Goal: Task Accomplishment & Management: Complete application form

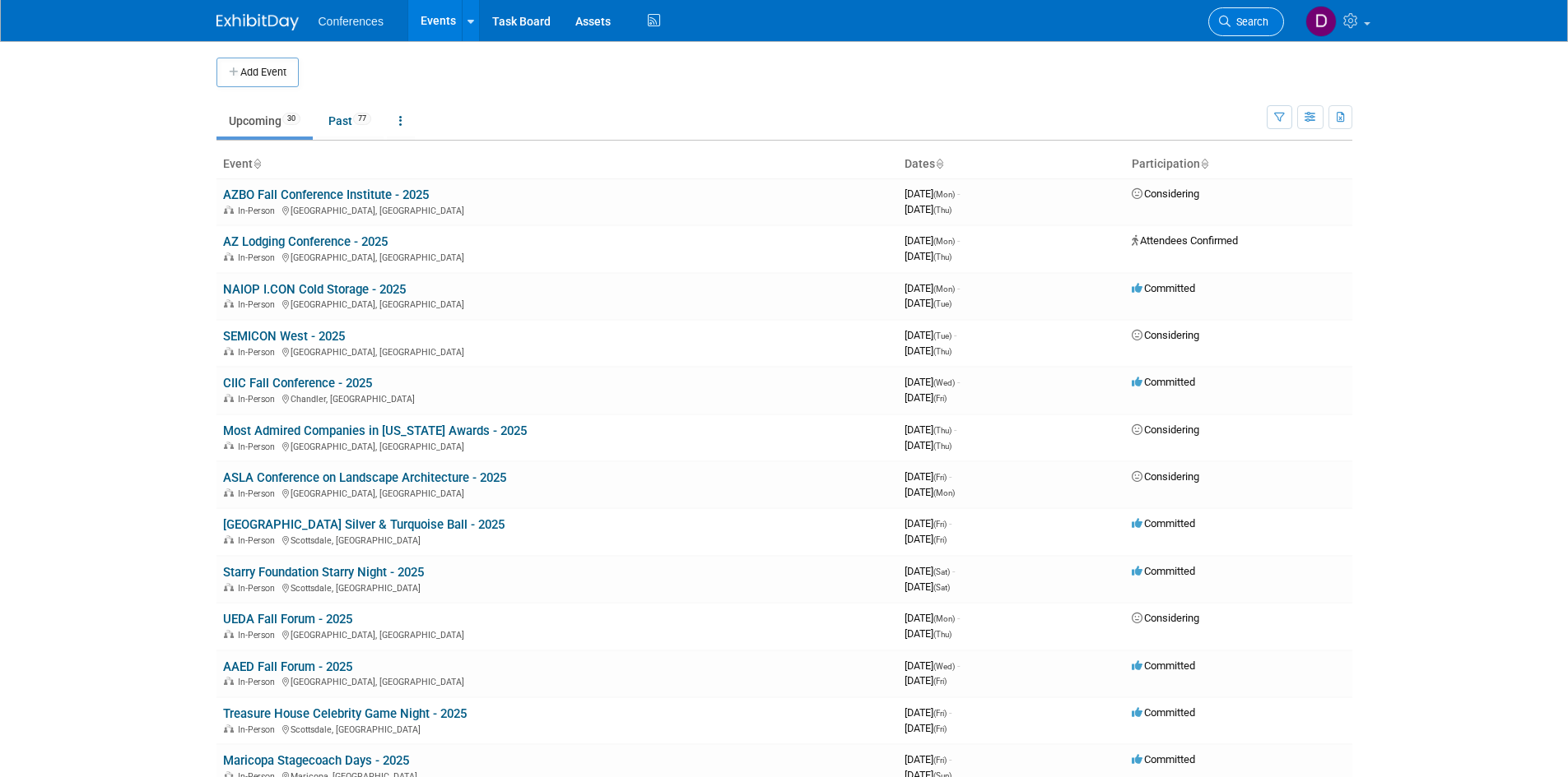
click at [1251, 15] on link "Search" at bounding box center [1245, 22] width 76 height 29
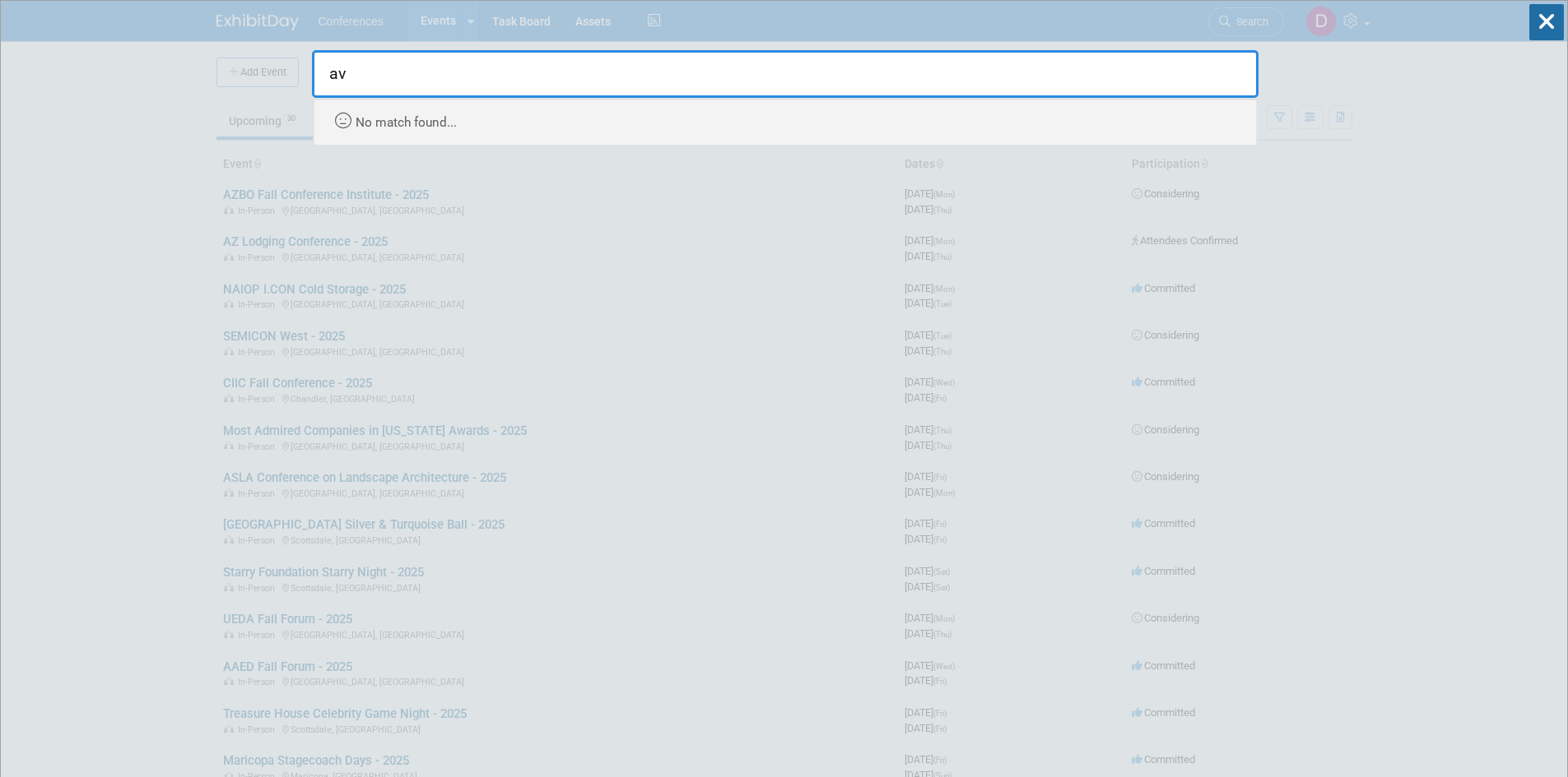
type input "a"
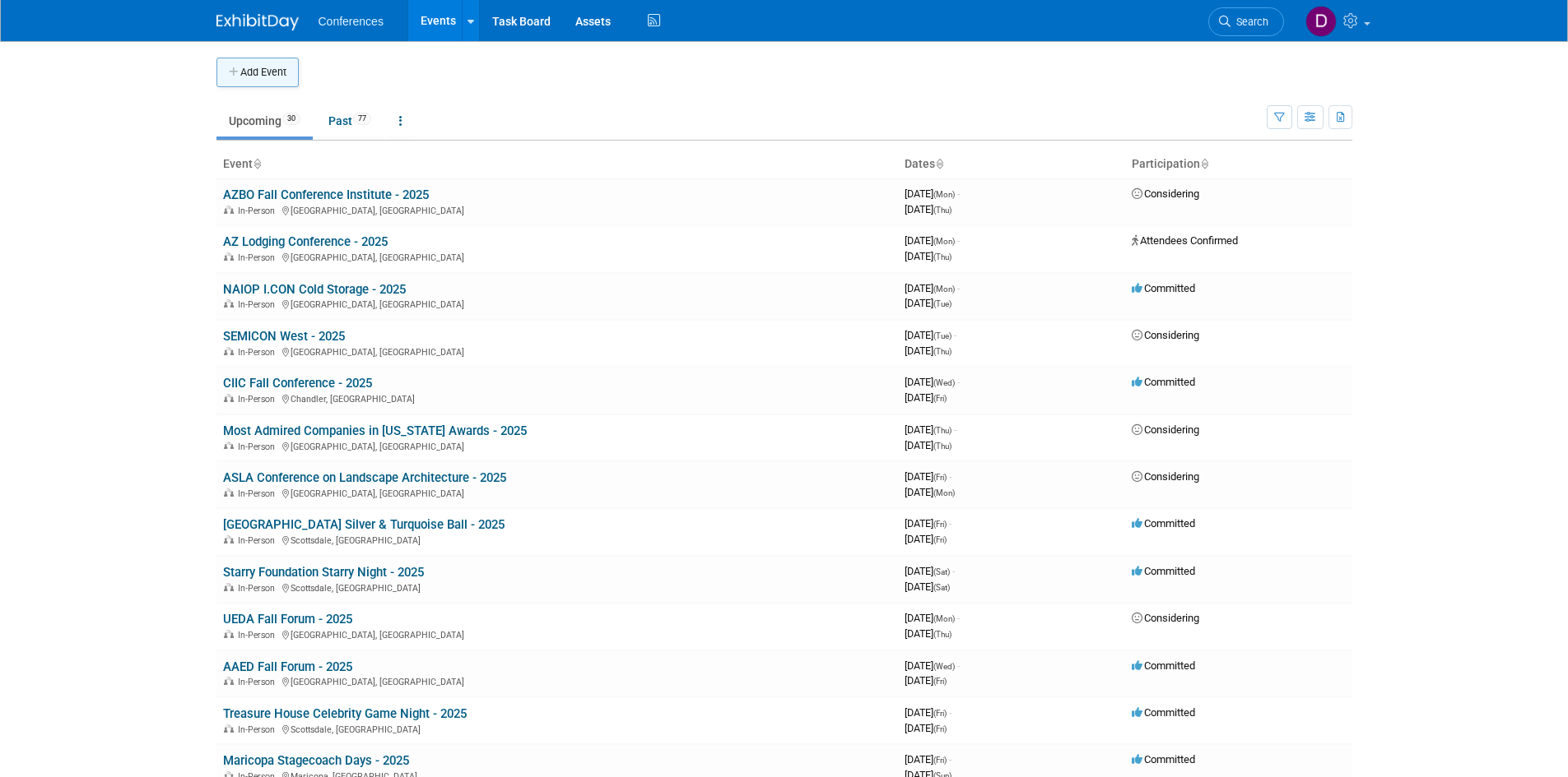
click at [234, 72] on icon "button" at bounding box center [234, 72] width 12 height 11
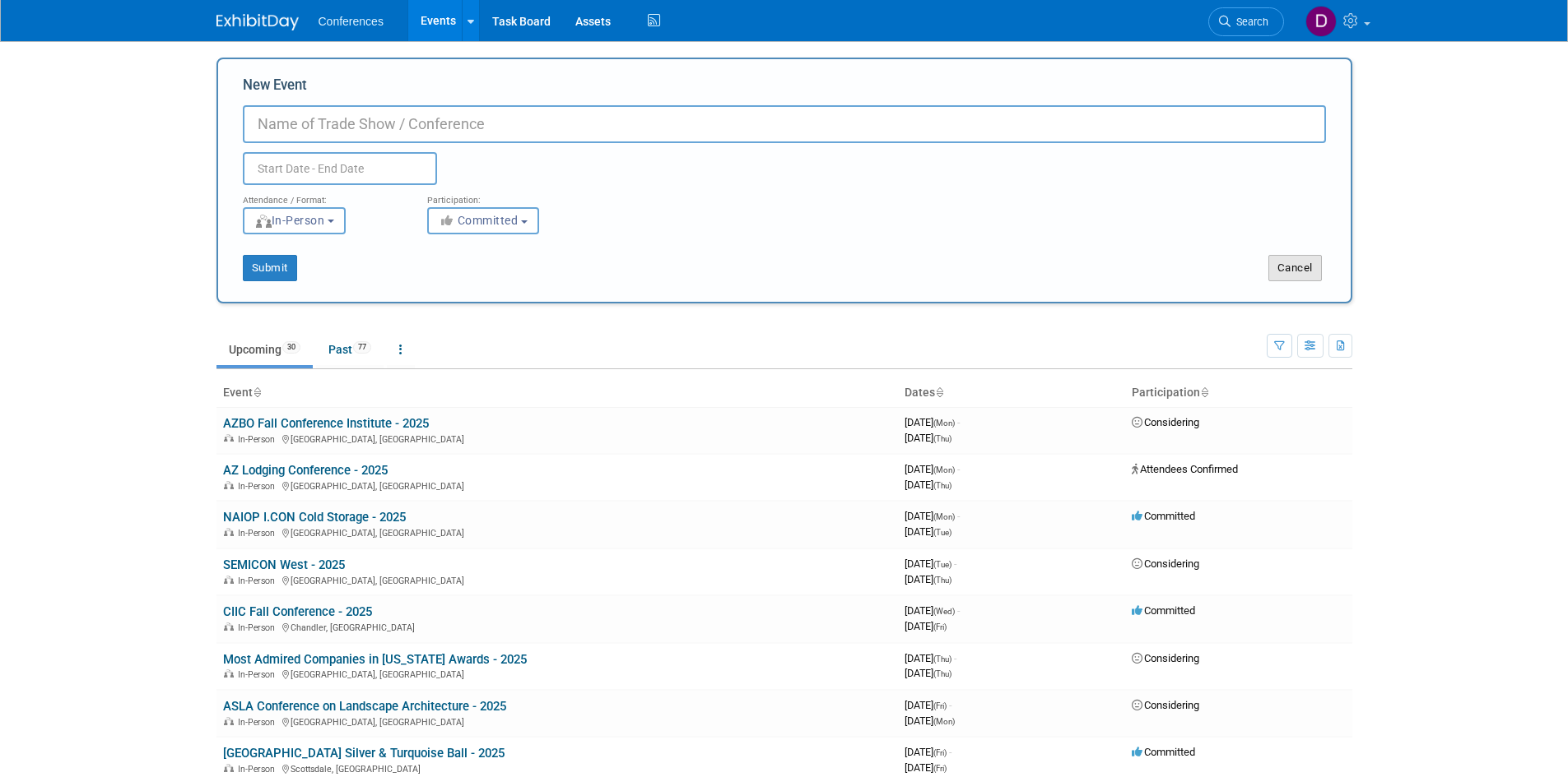
click at [1305, 273] on button "Cancel" at bounding box center [1294, 268] width 53 height 27
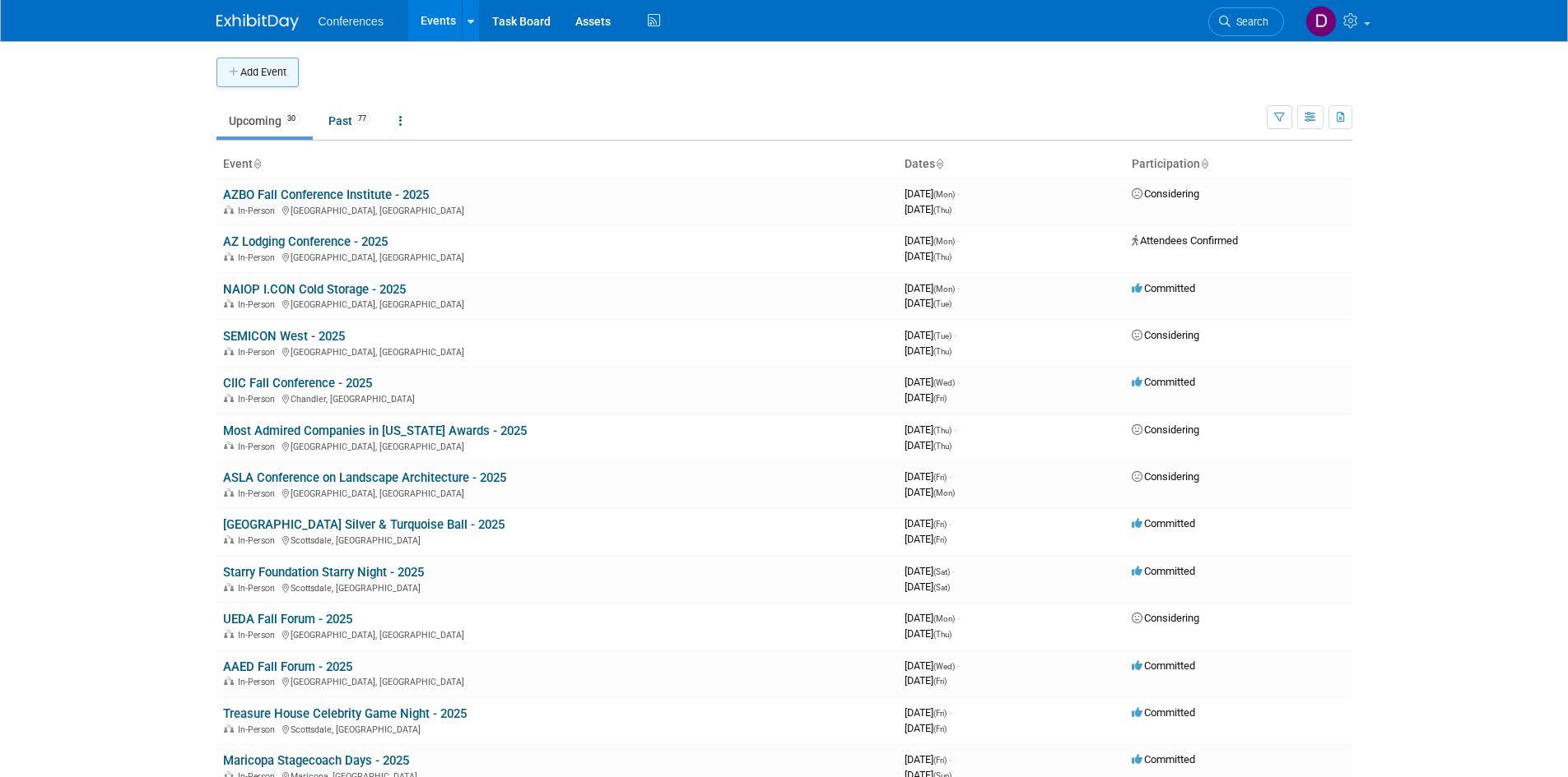
click at [259, 82] on button "Add Event" at bounding box center [257, 72] width 82 height 30
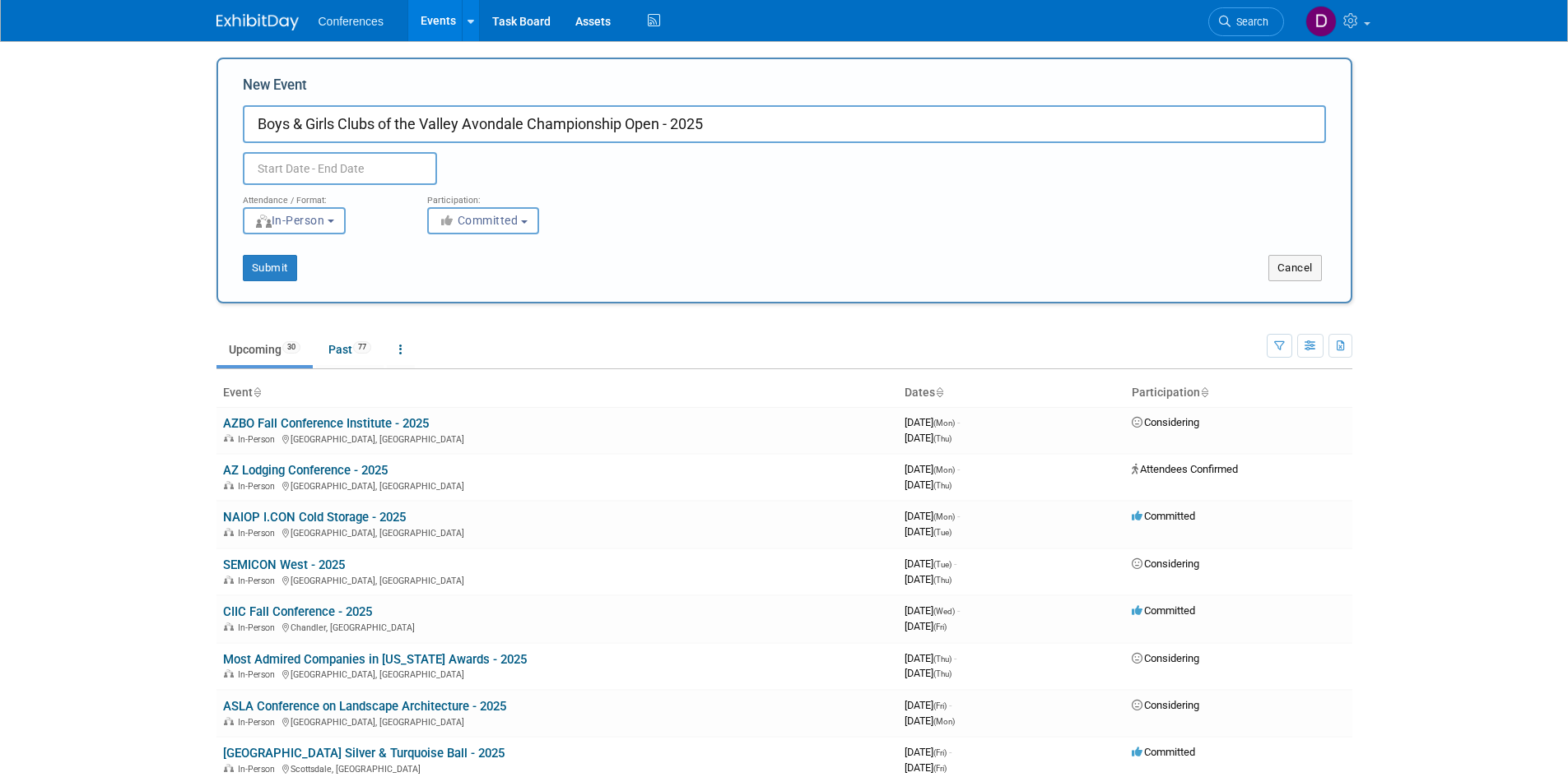
type input "Boys & Girls Clubs of the Valley Avondale Championship Open - 2025"
click at [337, 162] on input "text" at bounding box center [340, 169] width 195 height 33
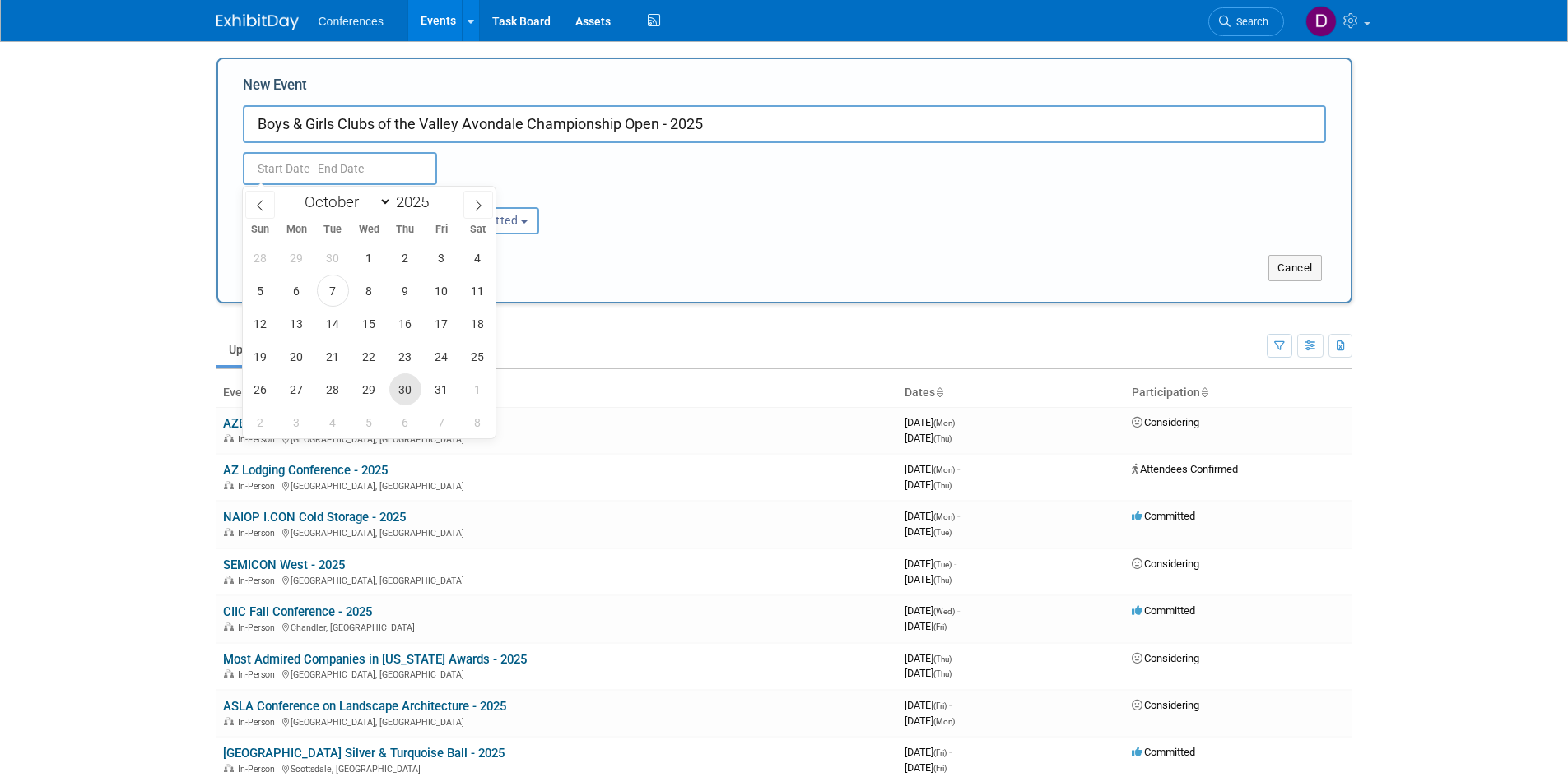
click at [397, 383] on span "30" at bounding box center [405, 389] width 32 height 32
click at [407, 389] on span "30" at bounding box center [405, 389] width 32 height 32
type input "Oct 30, 2025 to Oct 30, 2025"
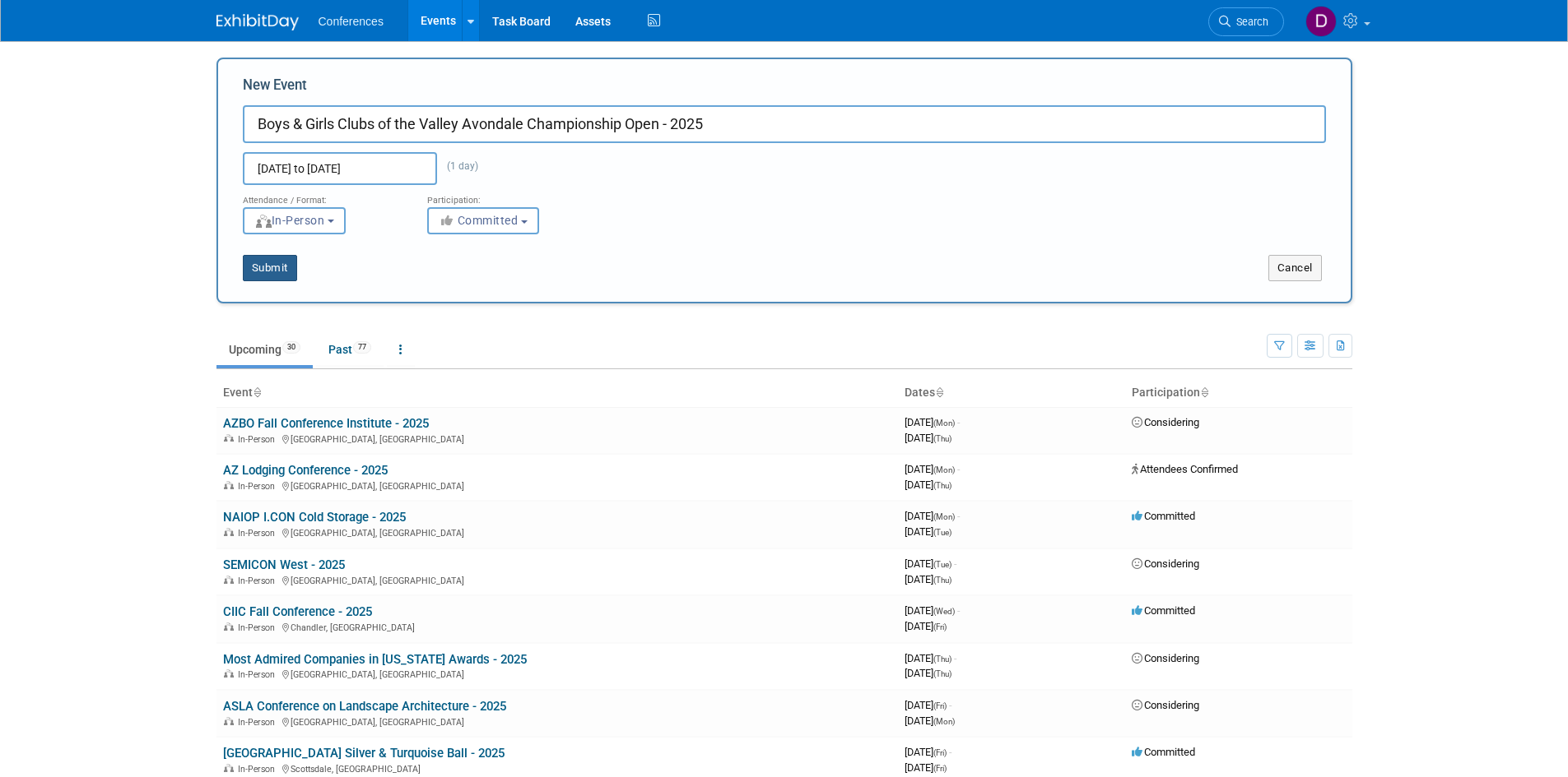
click at [277, 266] on button "Submit" at bounding box center [269, 268] width 54 height 27
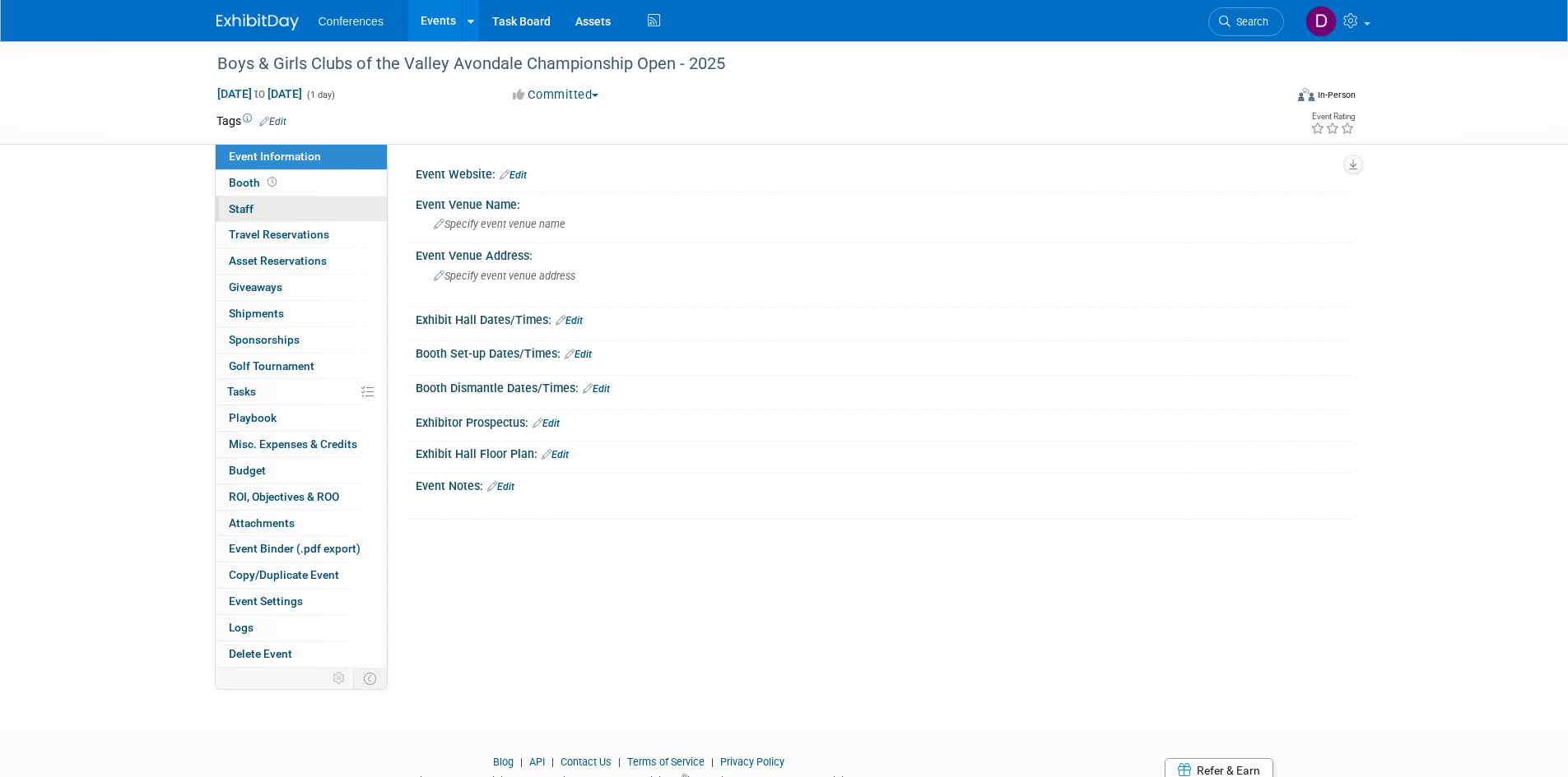
click at [239, 202] on span "Staff 0" at bounding box center [241, 209] width 25 height 13
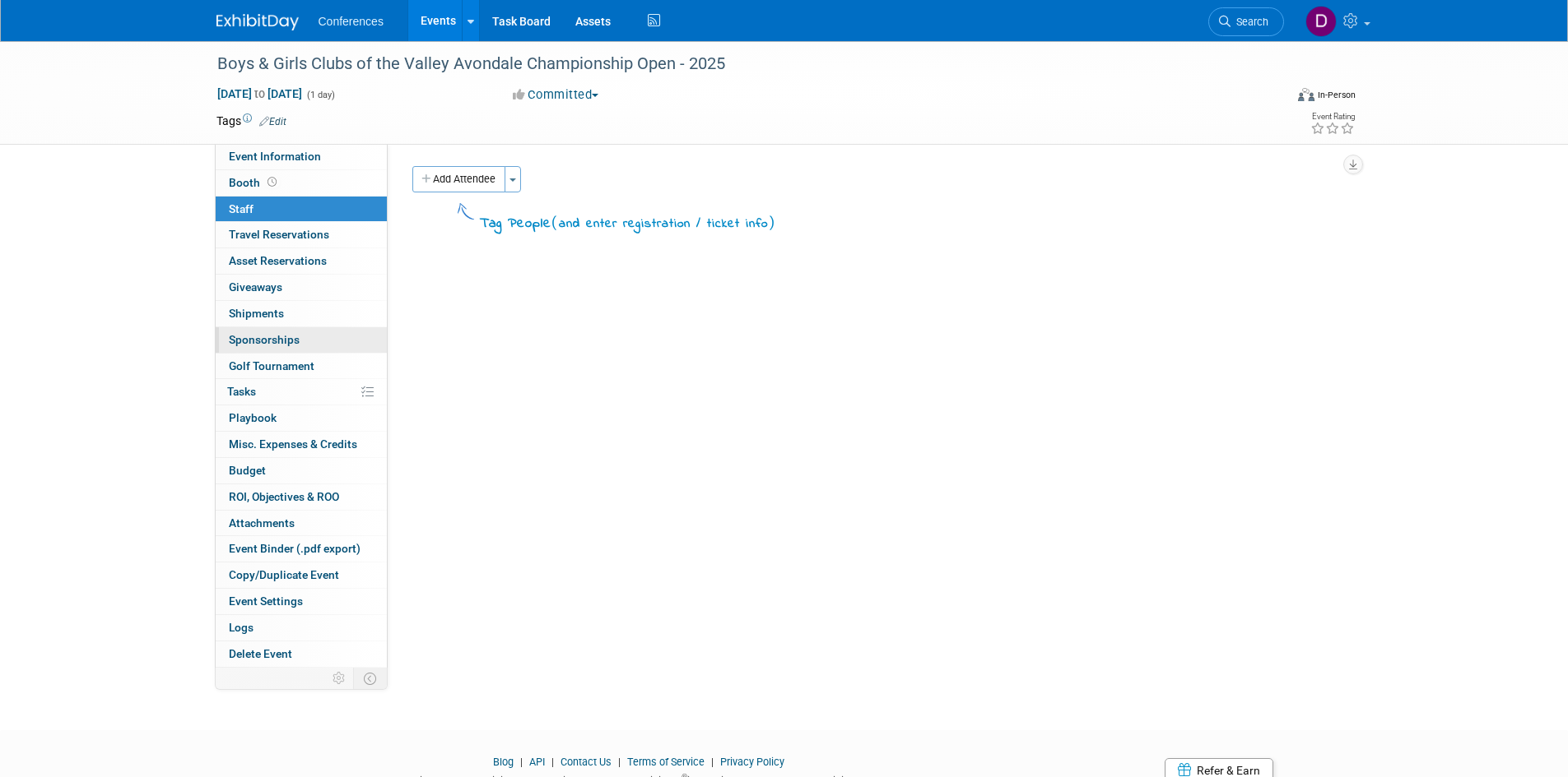
click at [264, 336] on span "Sponsorships 0" at bounding box center [264, 340] width 71 height 13
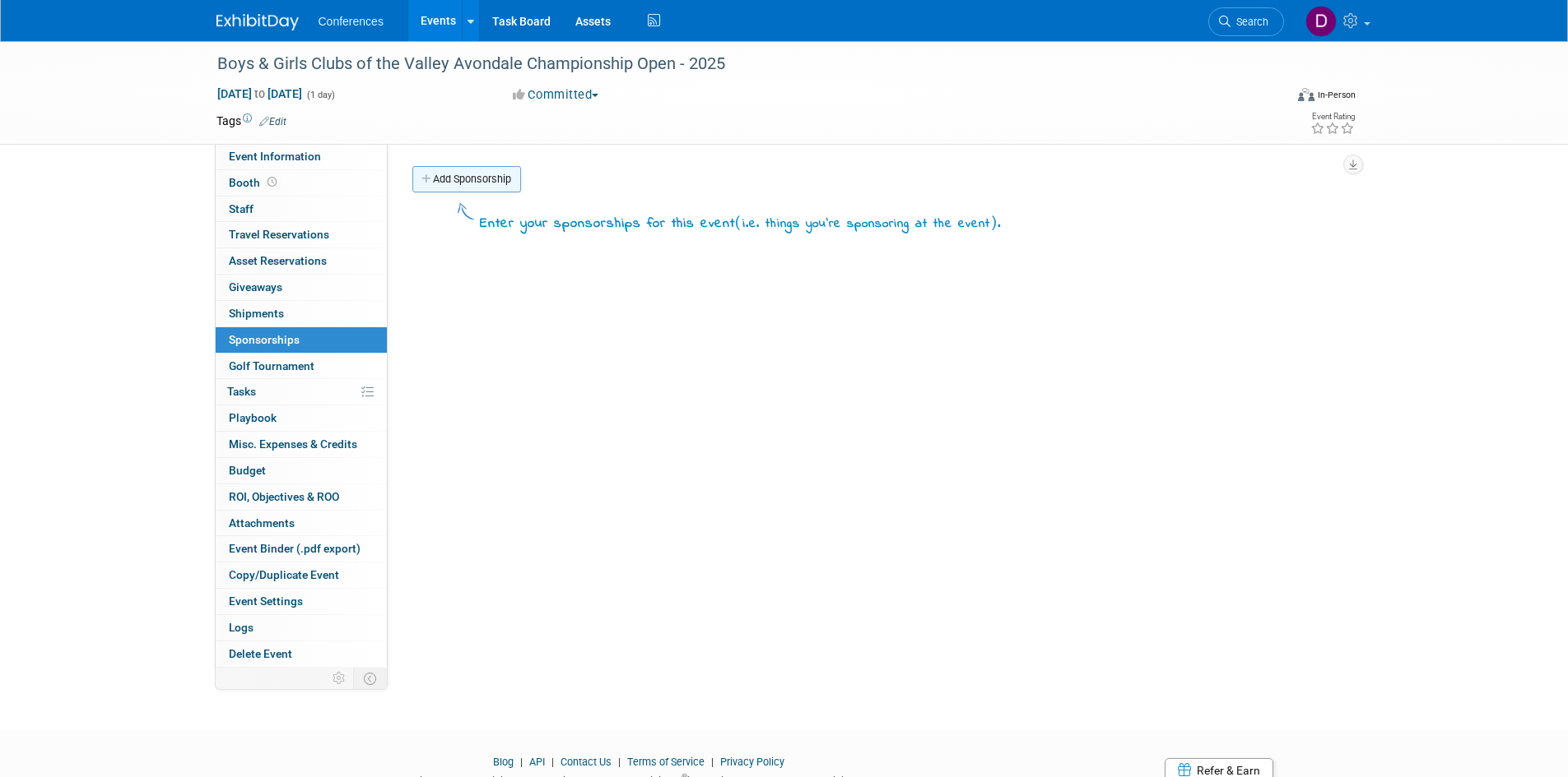
click at [491, 171] on link "Add Sponsorship" at bounding box center [466, 179] width 109 height 27
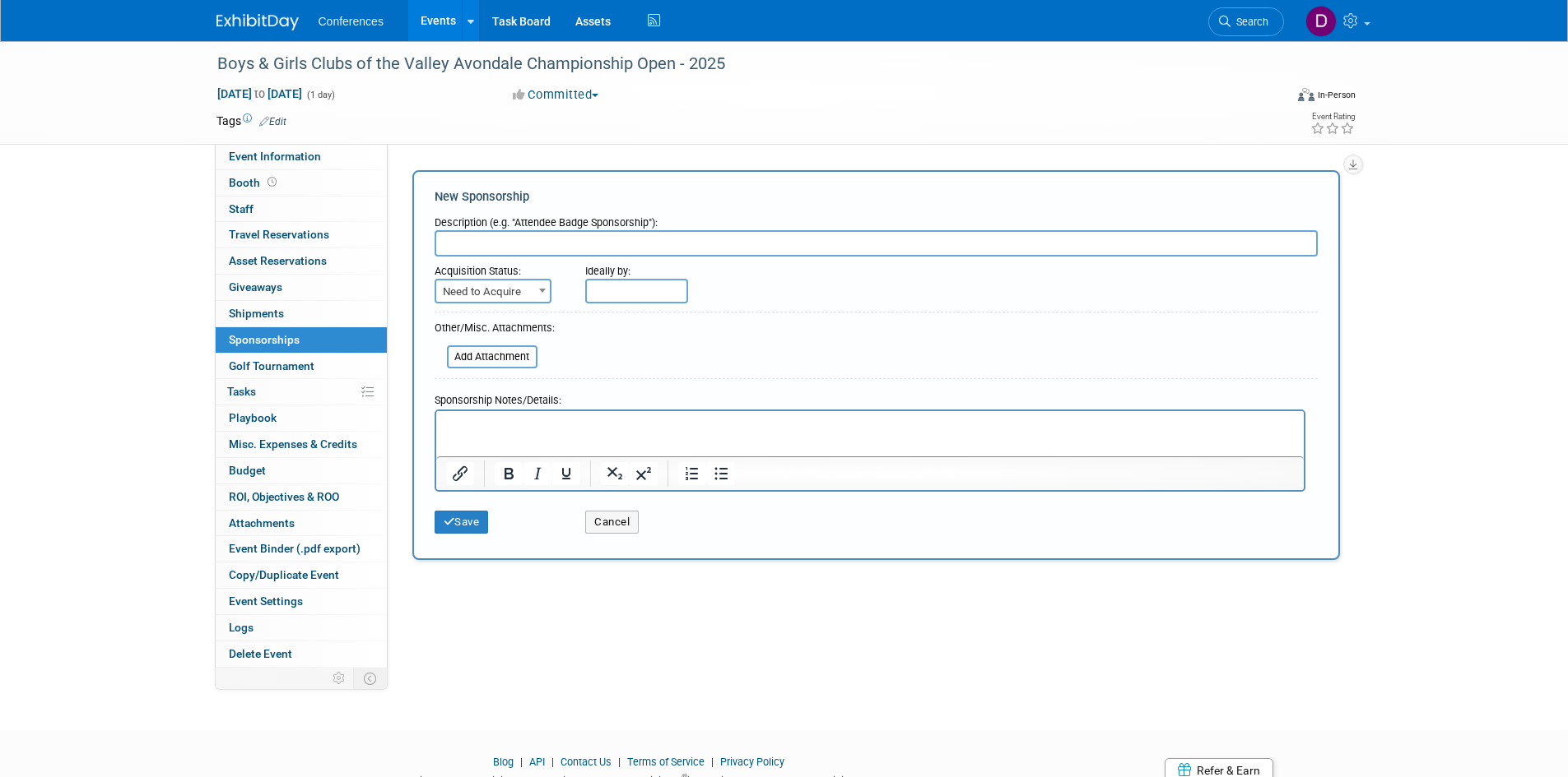
click at [549, 240] on input "text" at bounding box center [876, 243] width 883 height 27
type input "Presenting Sponsorship"
click at [545, 286] on span at bounding box center [542, 291] width 17 height 22
select select "2"
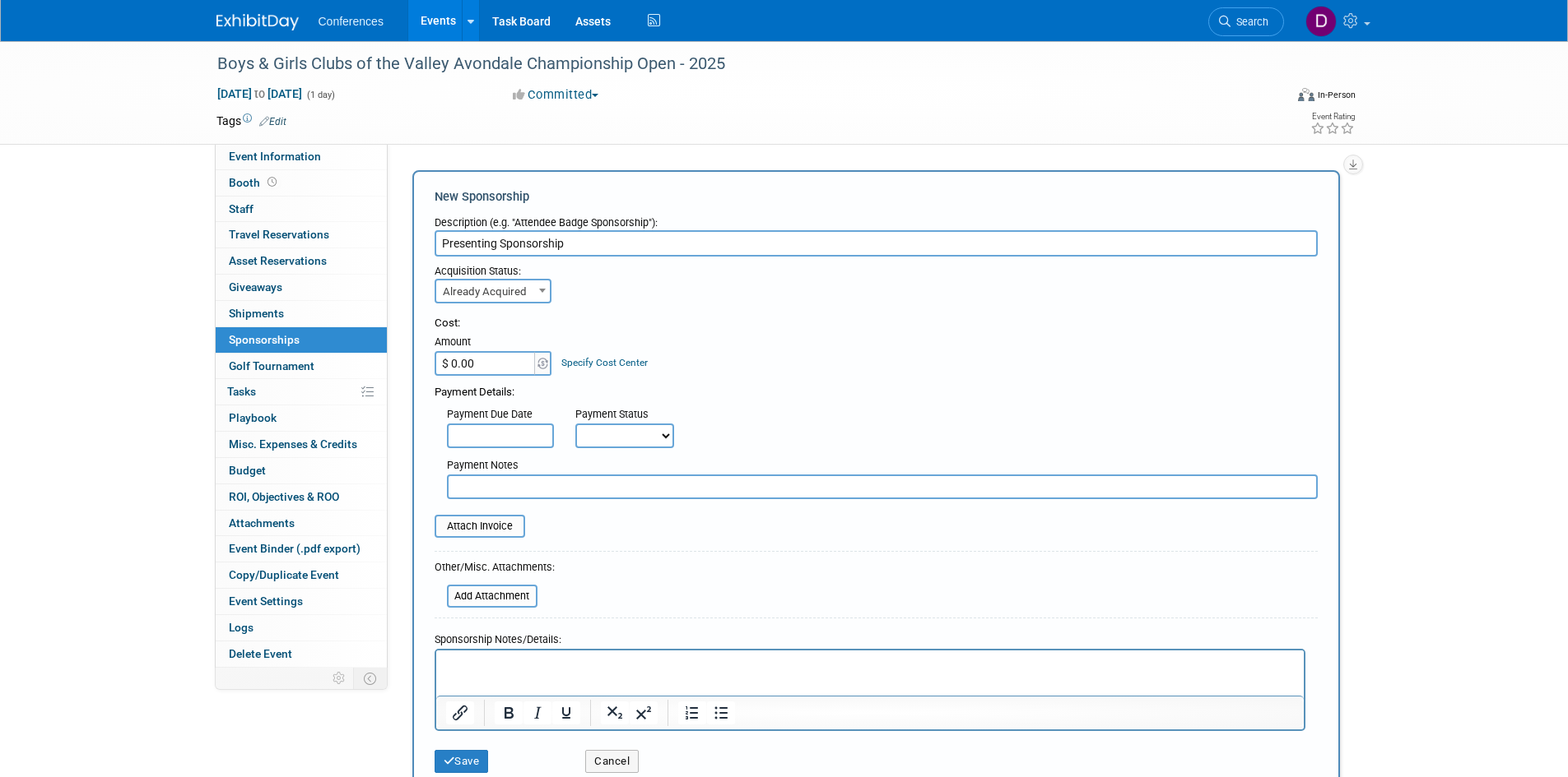
click at [500, 366] on input "$ 0.00" at bounding box center [486, 364] width 103 height 25
type input "$ 12,500.00"
click at [791, 302] on div "Acquisition Status: Need to Acquire Already Acquired Already Acquired Ideally b…" at bounding box center [876, 280] width 908 height 47
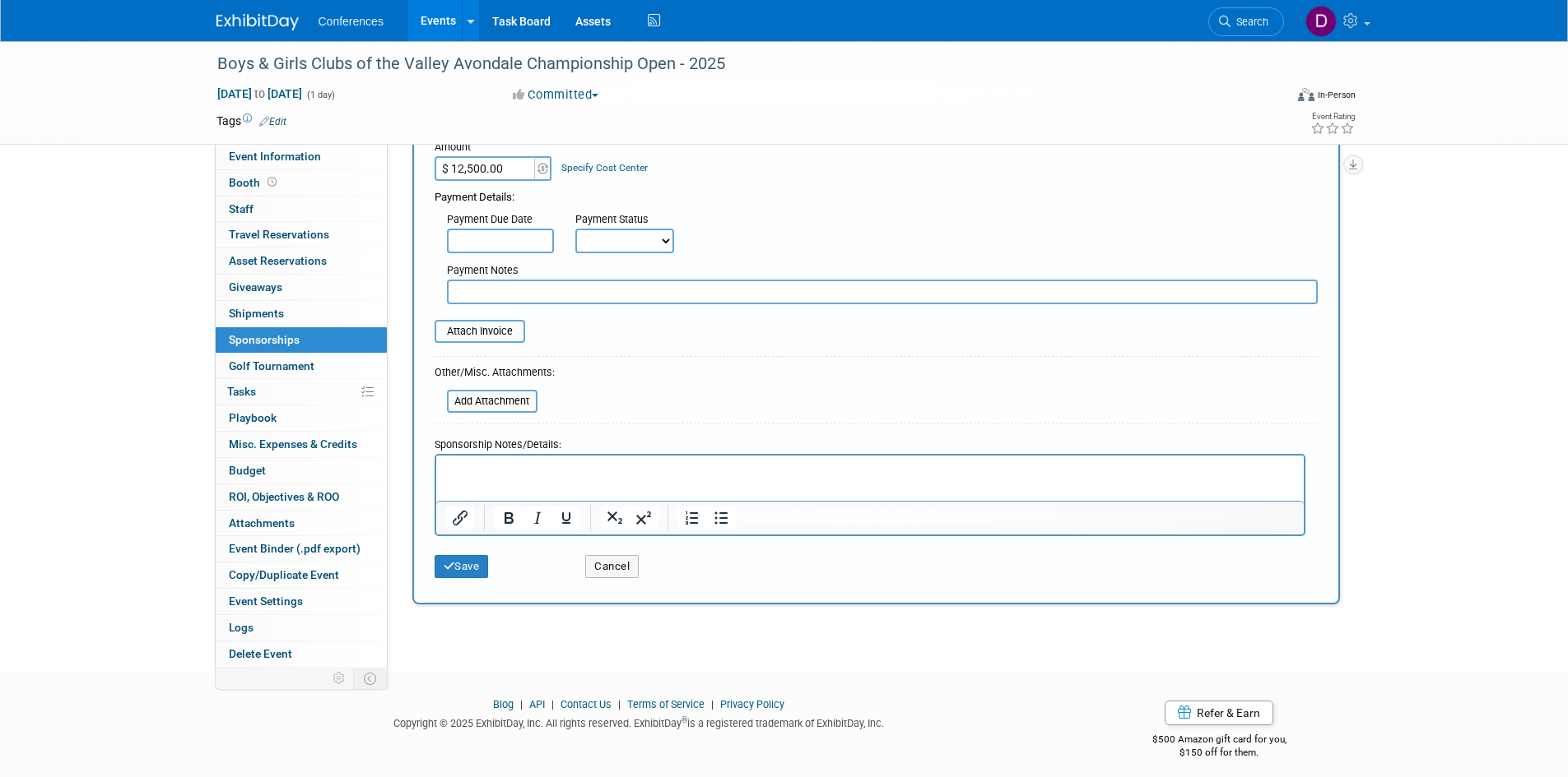
scroll to position [206, 0]
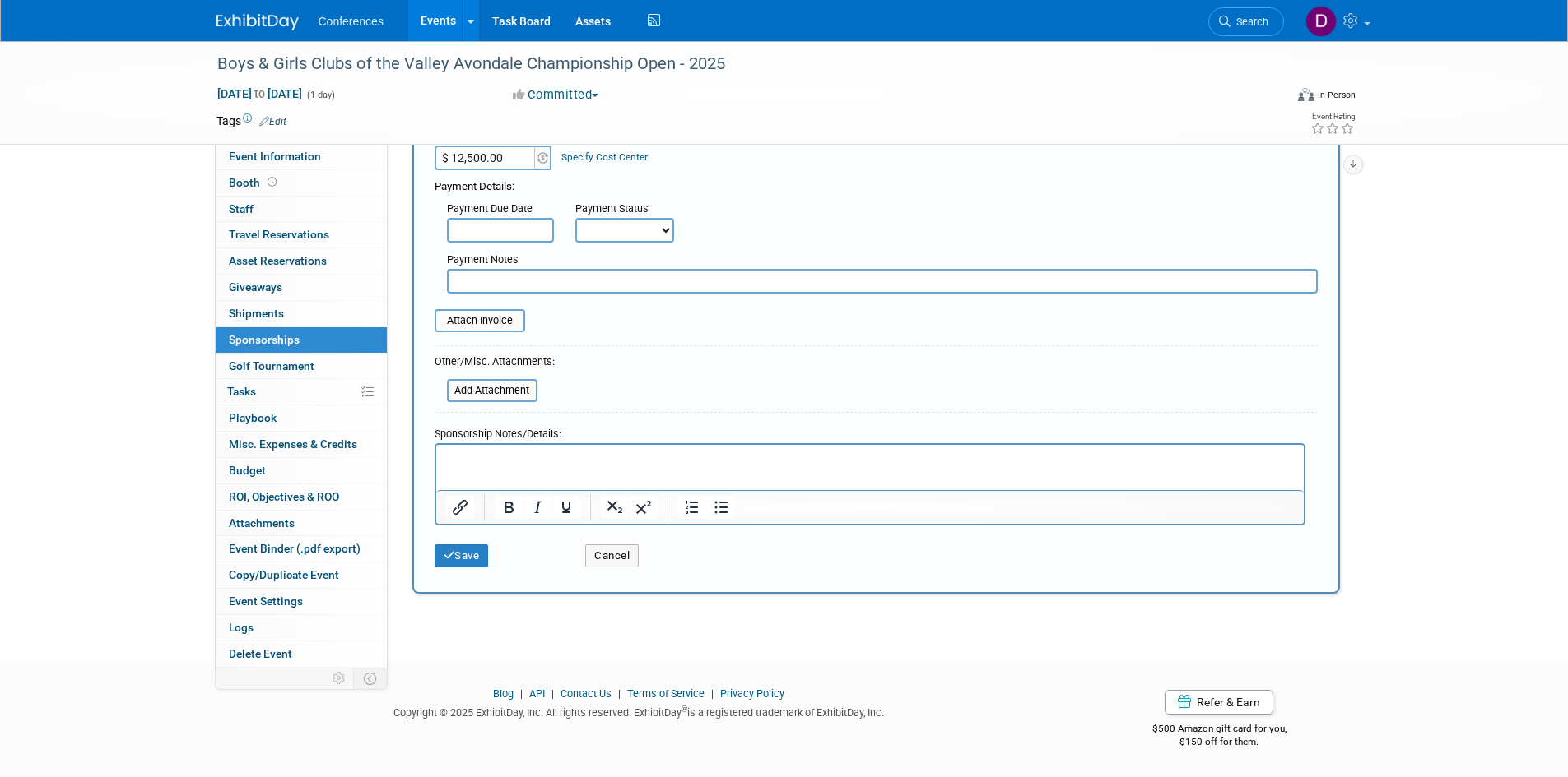
click at [586, 466] on p "Rich Text Area. Press ALT-0 for help." at bounding box center [869, 459] width 848 height 17
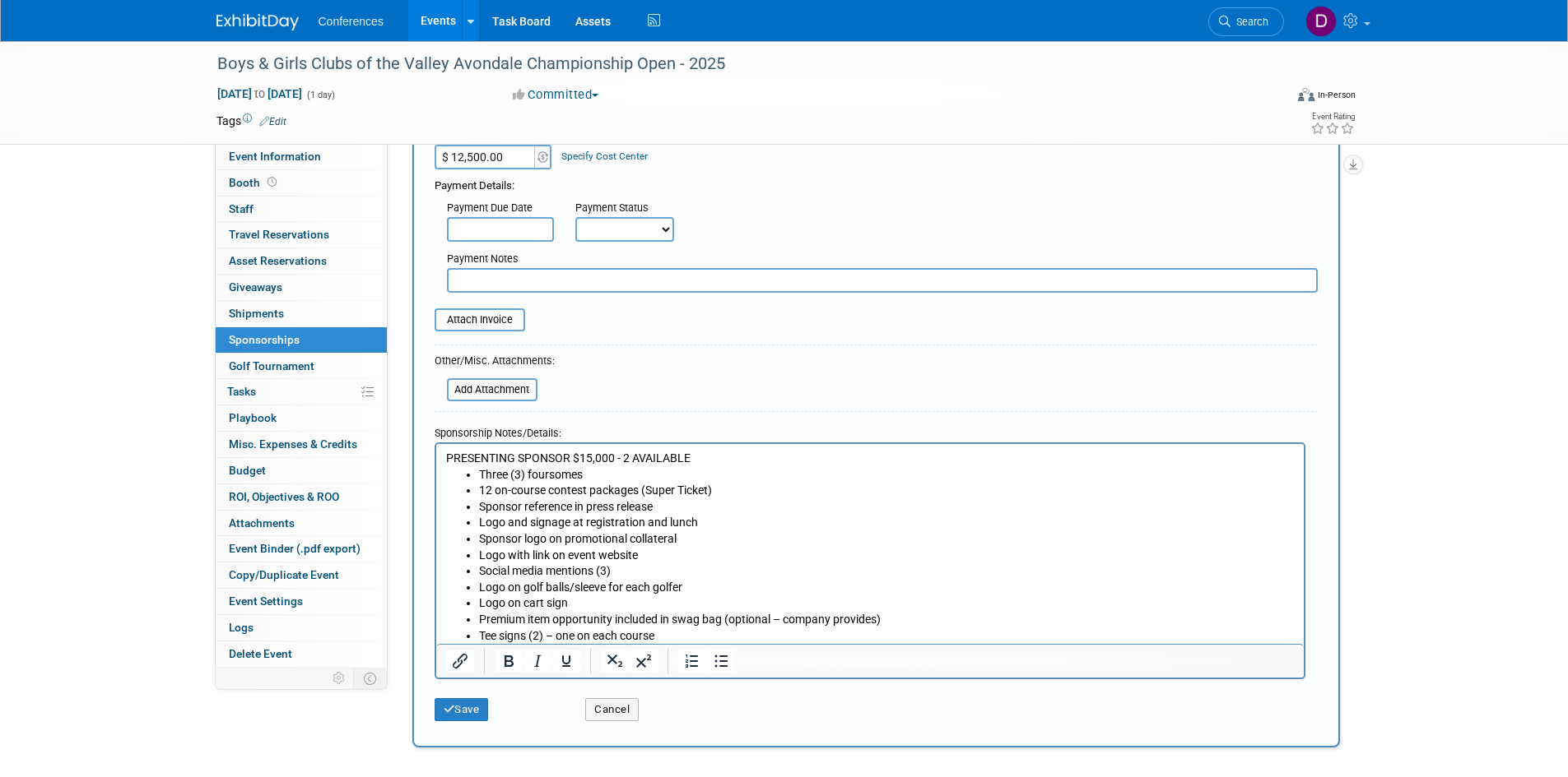
click at [590, 454] on p "PRESENTING SPONSOR $15,000 - 2 AVAILABLE" at bounding box center [869, 458] width 848 height 17
click at [609, 453] on p "PRESENTING SPONSOR $12,5000 - 2 AVAILABLE" at bounding box center [869, 458] width 848 height 17
click at [520, 470] on li "Three (3) foursomes" at bounding box center [885, 475] width 816 height 17
click at [476, 715] on button "Save" at bounding box center [461, 710] width 54 height 23
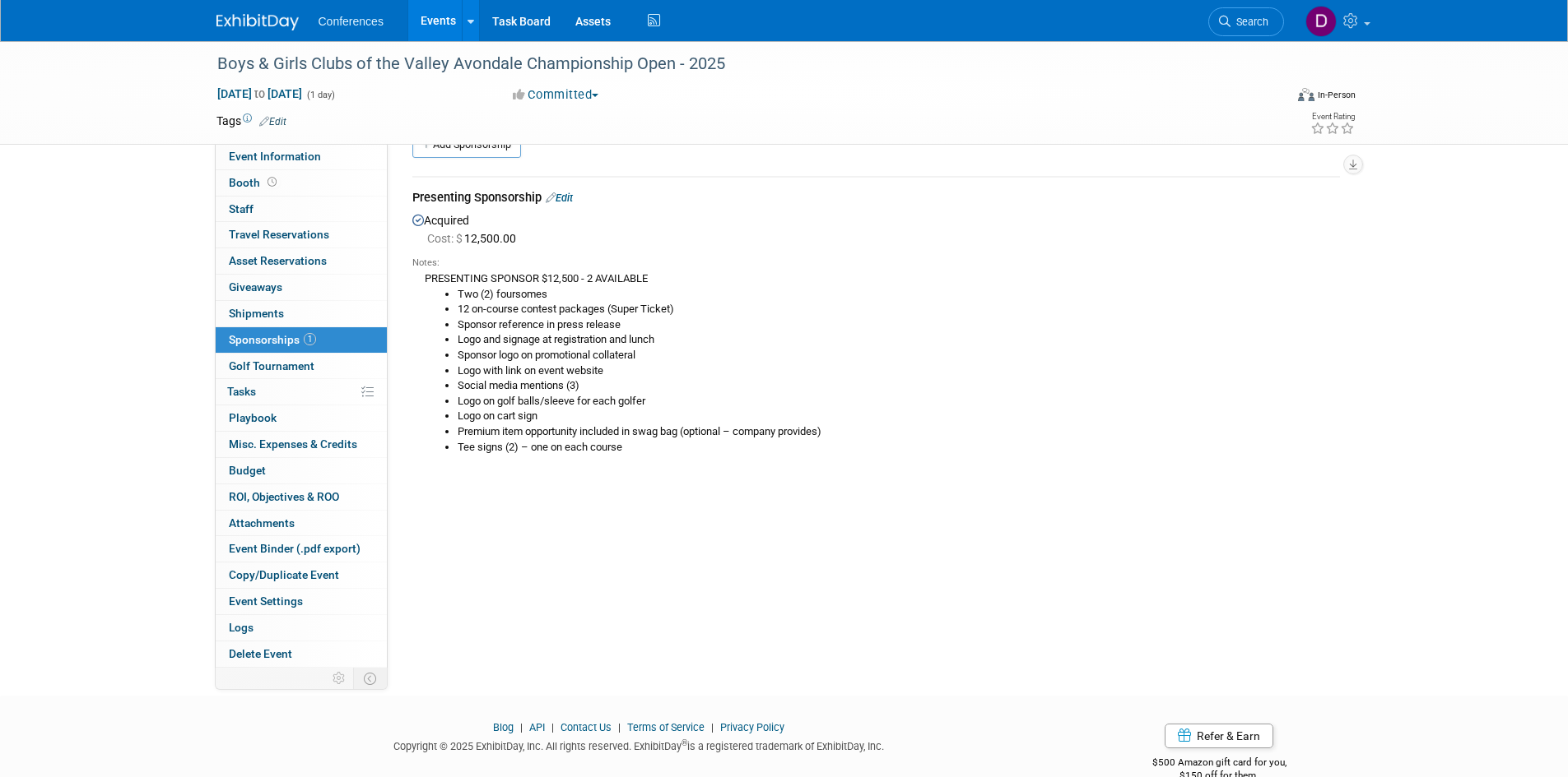
scroll to position [0, 0]
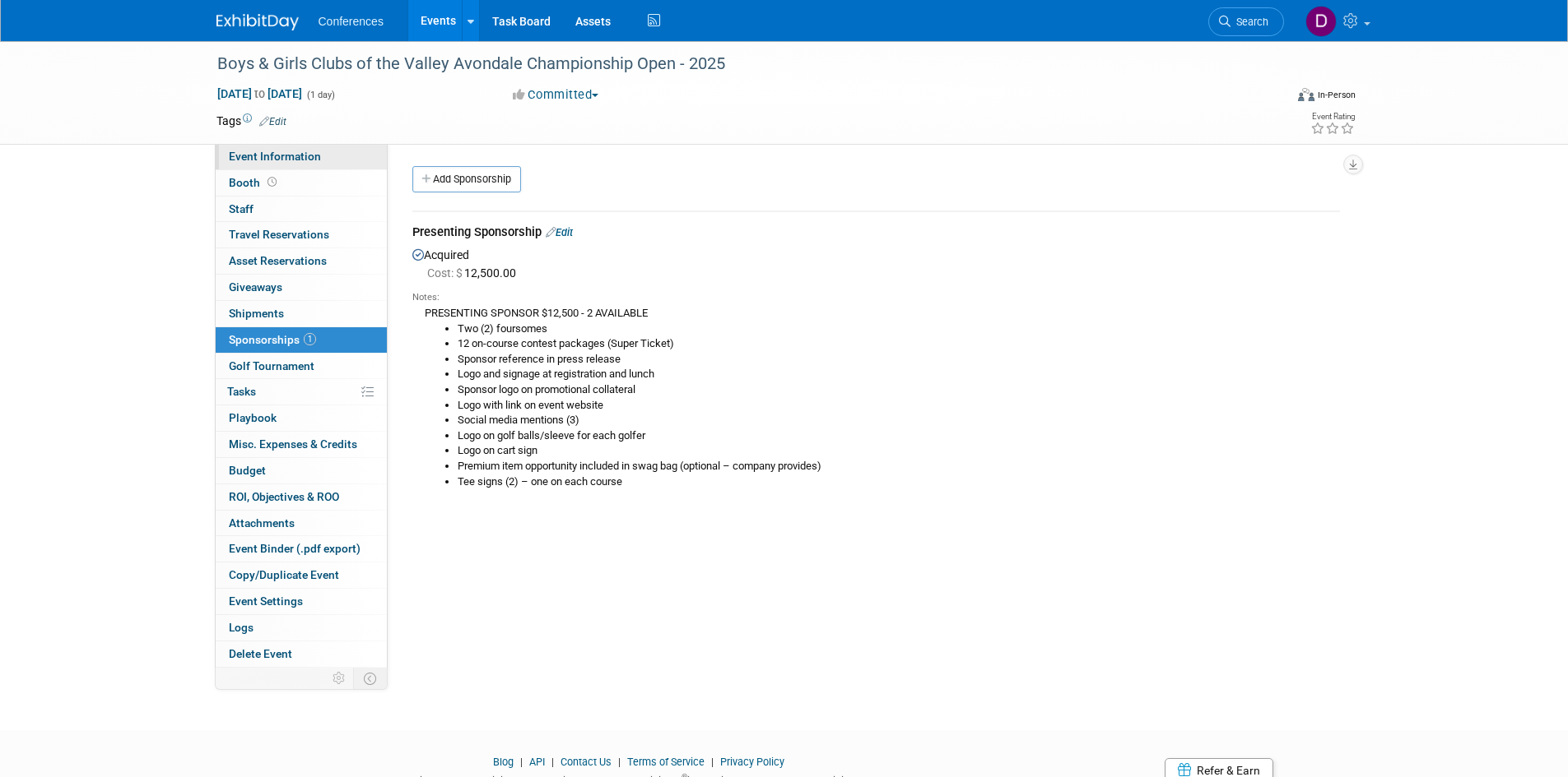
click at [302, 161] on span "Event Information" at bounding box center [274, 156] width 92 height 13
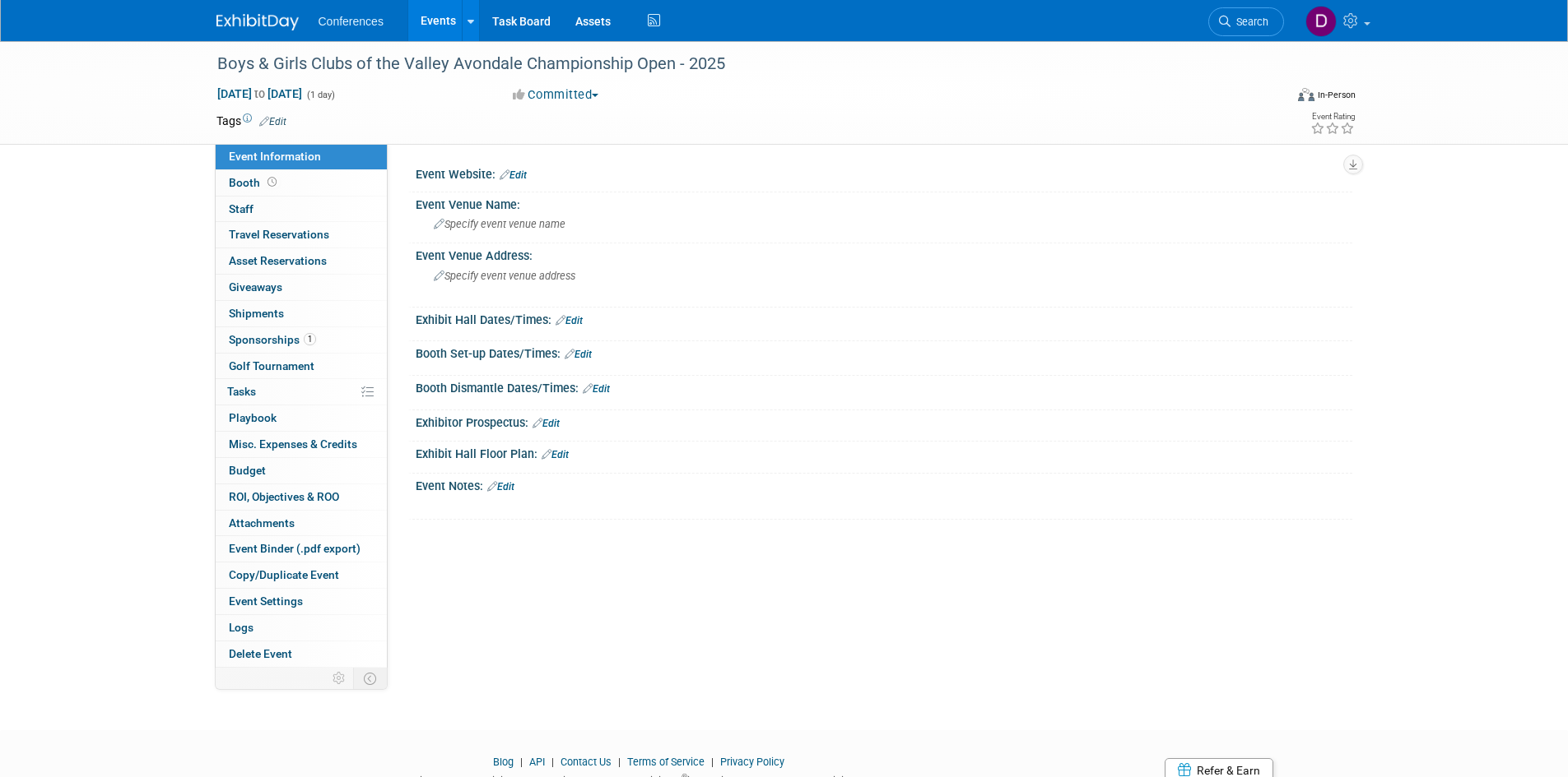
click at [520, 174] on link "Edit" at bounding box center [513, 175] width 27 height 12
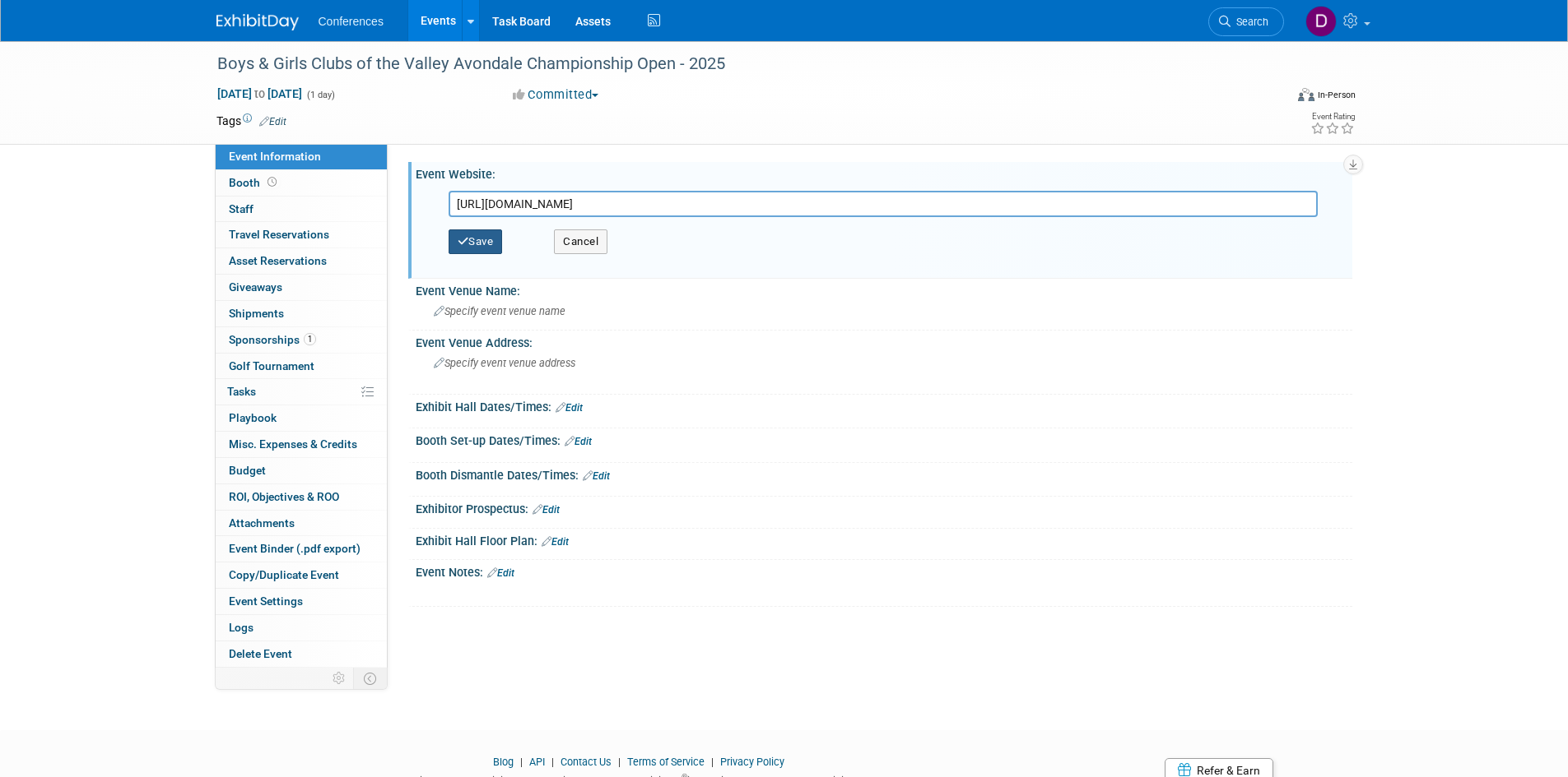
type input "https://www.bgcaz.org/events/avondale-championship-open/"
click at [481, 238] on button "Save" at bounding box center [475, 242] width 54 height 25
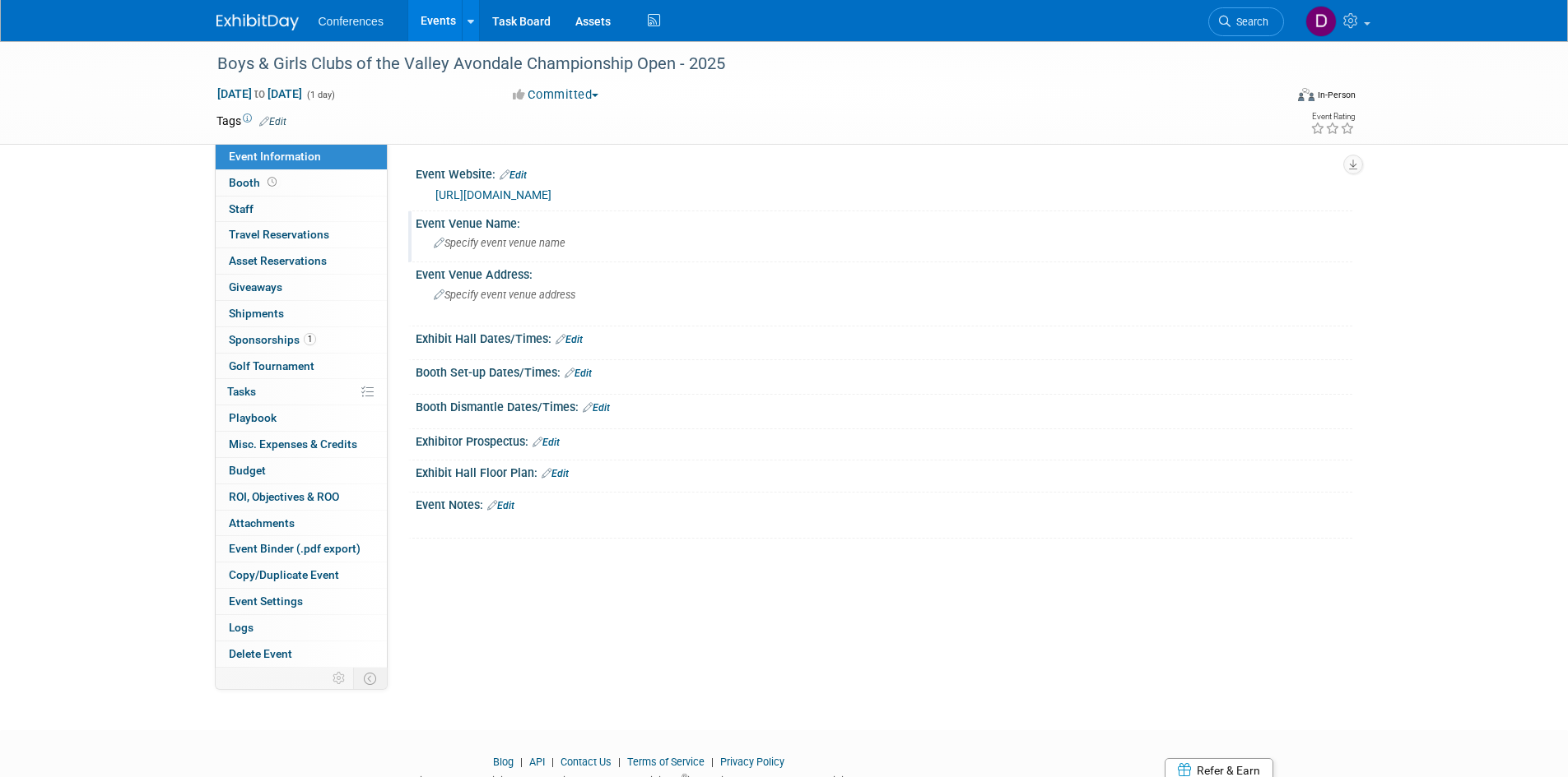
click at [486, 258] on div "Event Venue Name: Specify event venue name" at bounding box center [880, 237] width 944 height 52
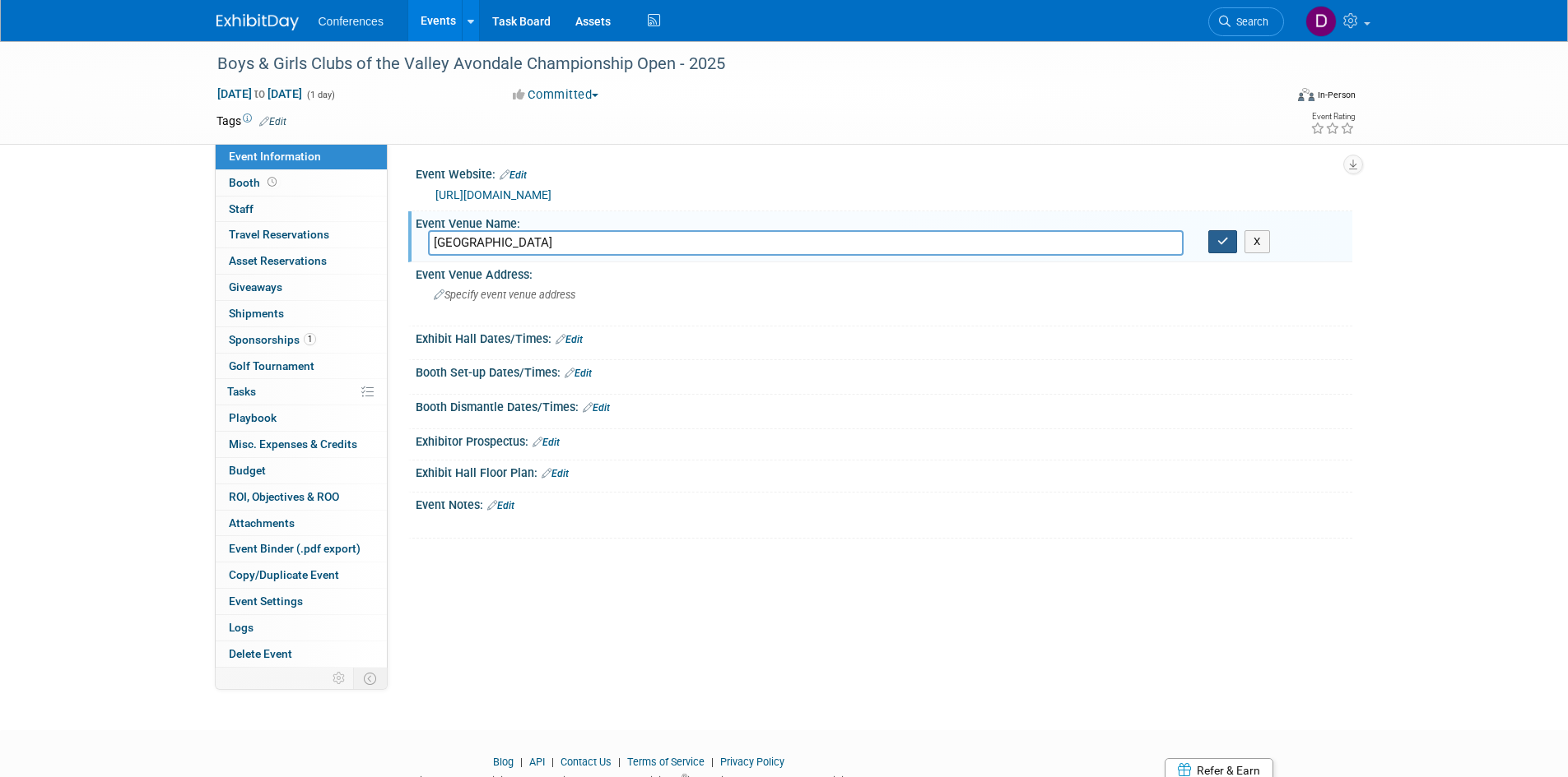
type input "Wigwam Resort and Golf Club"
click at [1222, 241] on icon "button" at bounding box center [1223, 241] width 12 height 11
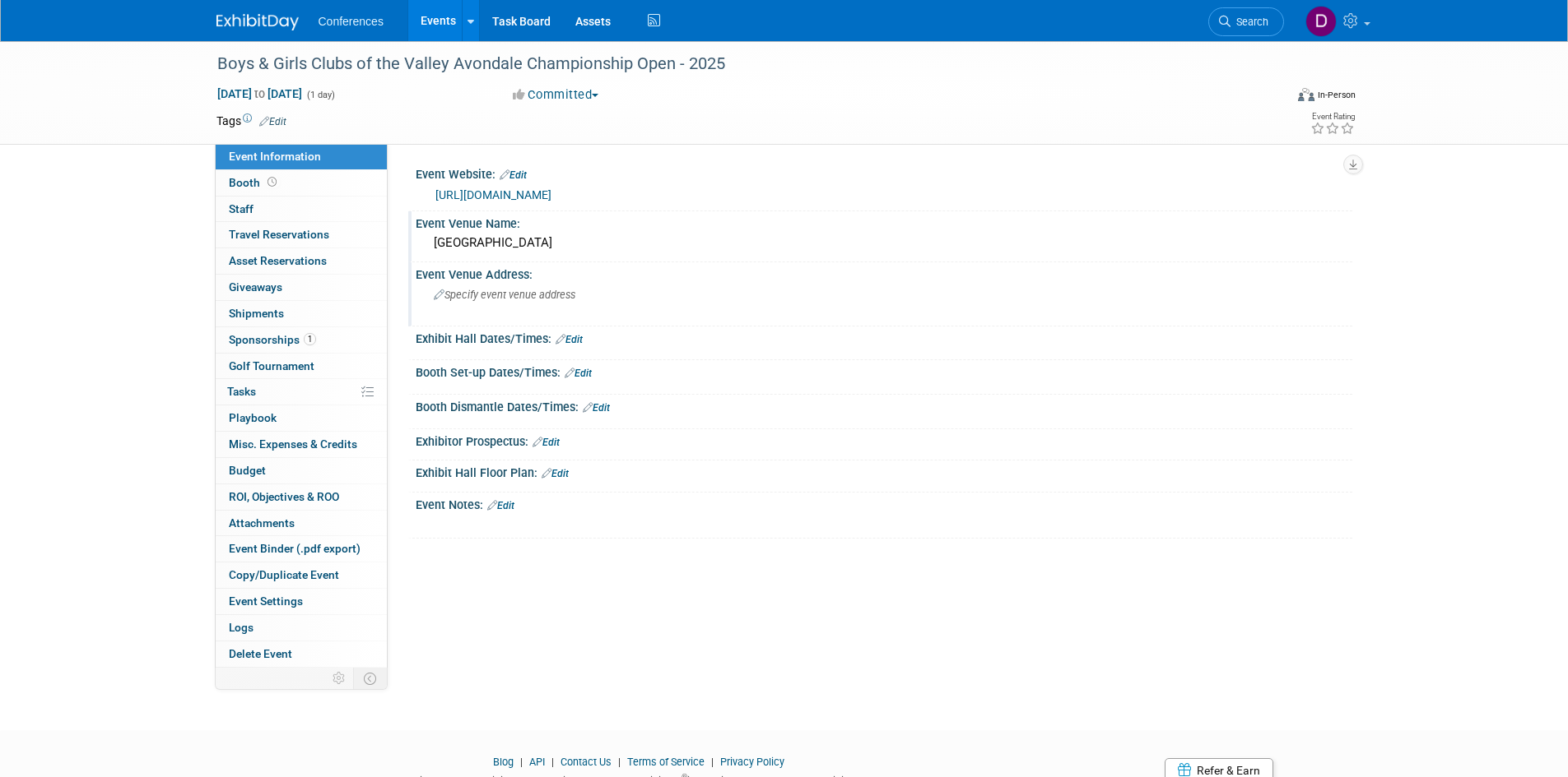
click at [474, 298] on span "Specify event venue address" at bounding box center [505, 294] width 141 height 12
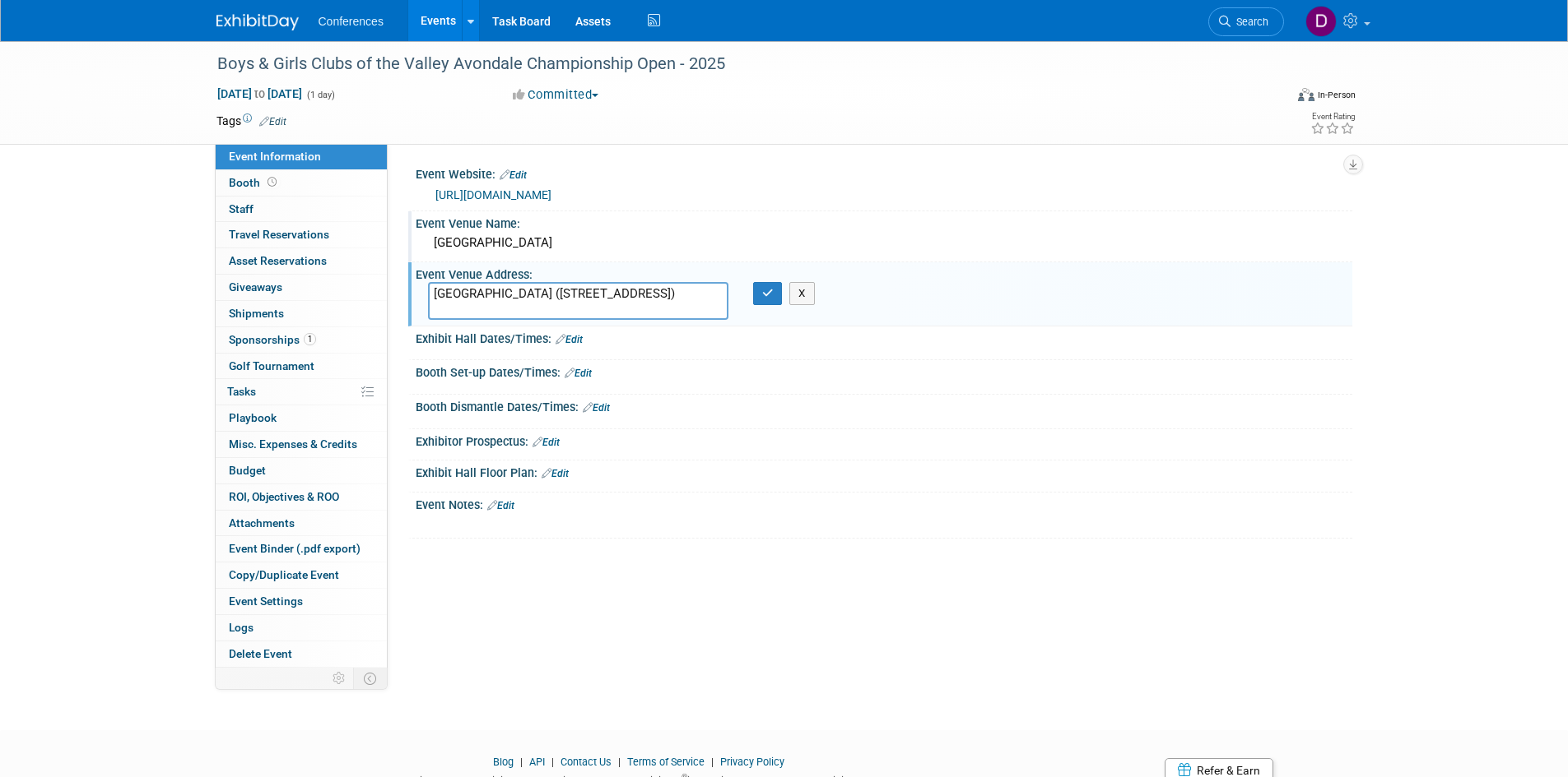
click at [604, 293] on textarea "Wigwam Resort and Golf Club (451 N Old Litchfield Rd, Litchfield Park, AZ 85340)" at bounding box center [578, 301] width 300 height 38
click at [714, 288] on textarea "451 N Old Litchfield Rd, Litchfield Park, AZ 85340)" at bounding box center [578, 301] width 300 height 38
type textarea "451 N Old Litchfield Rd, Litchfield Park, AZ 85340"
click at [767, 292] on icon "button" at bounding box center [768, 293] width 12 height 11
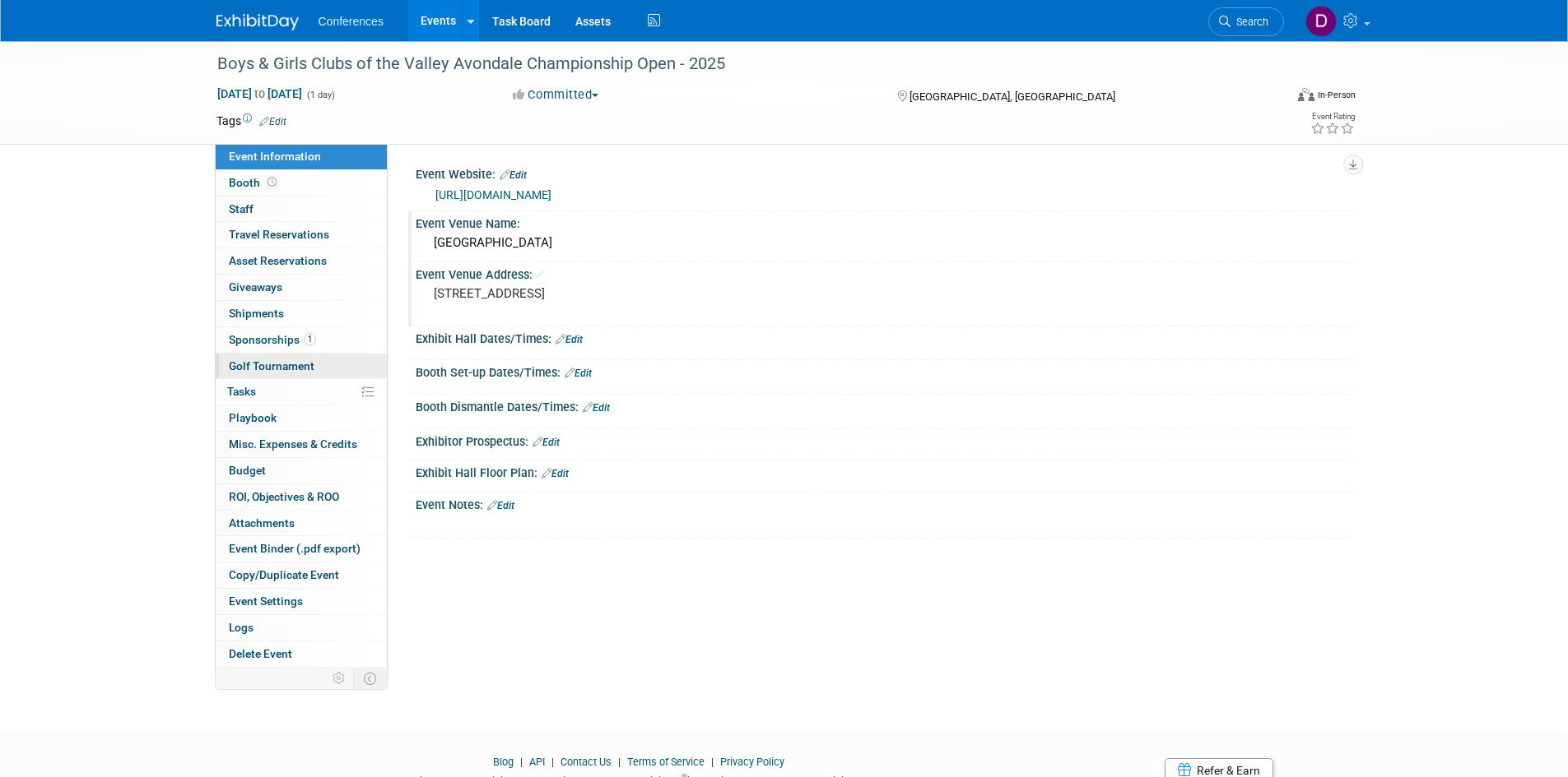
click at [246, 363] on span "Golf Tournament" at bounding box center [271, 366] width 86 height 13
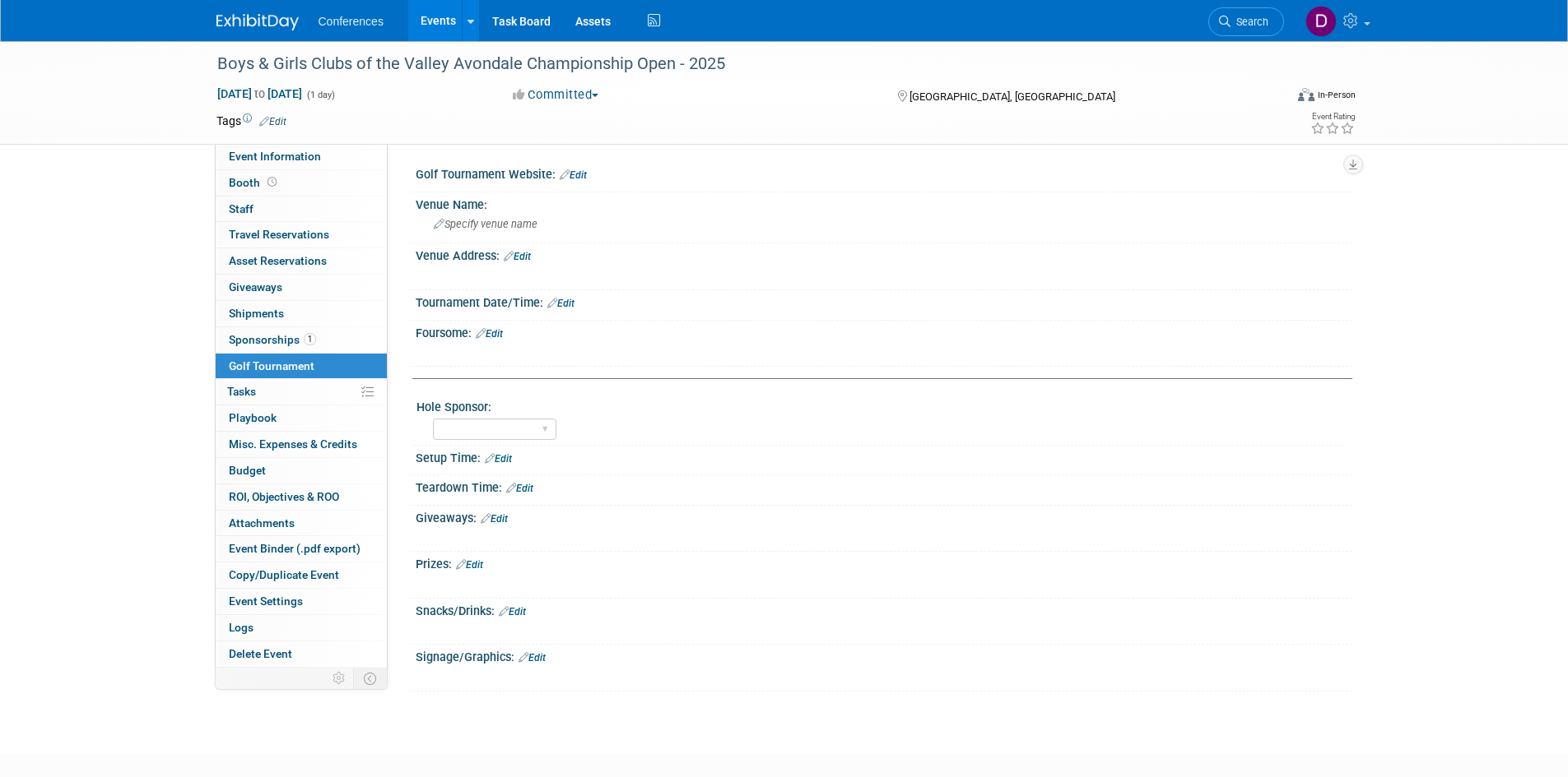
click at [493, 332] on link "Edit" at bounding box center [489, 334] width 27 height 12
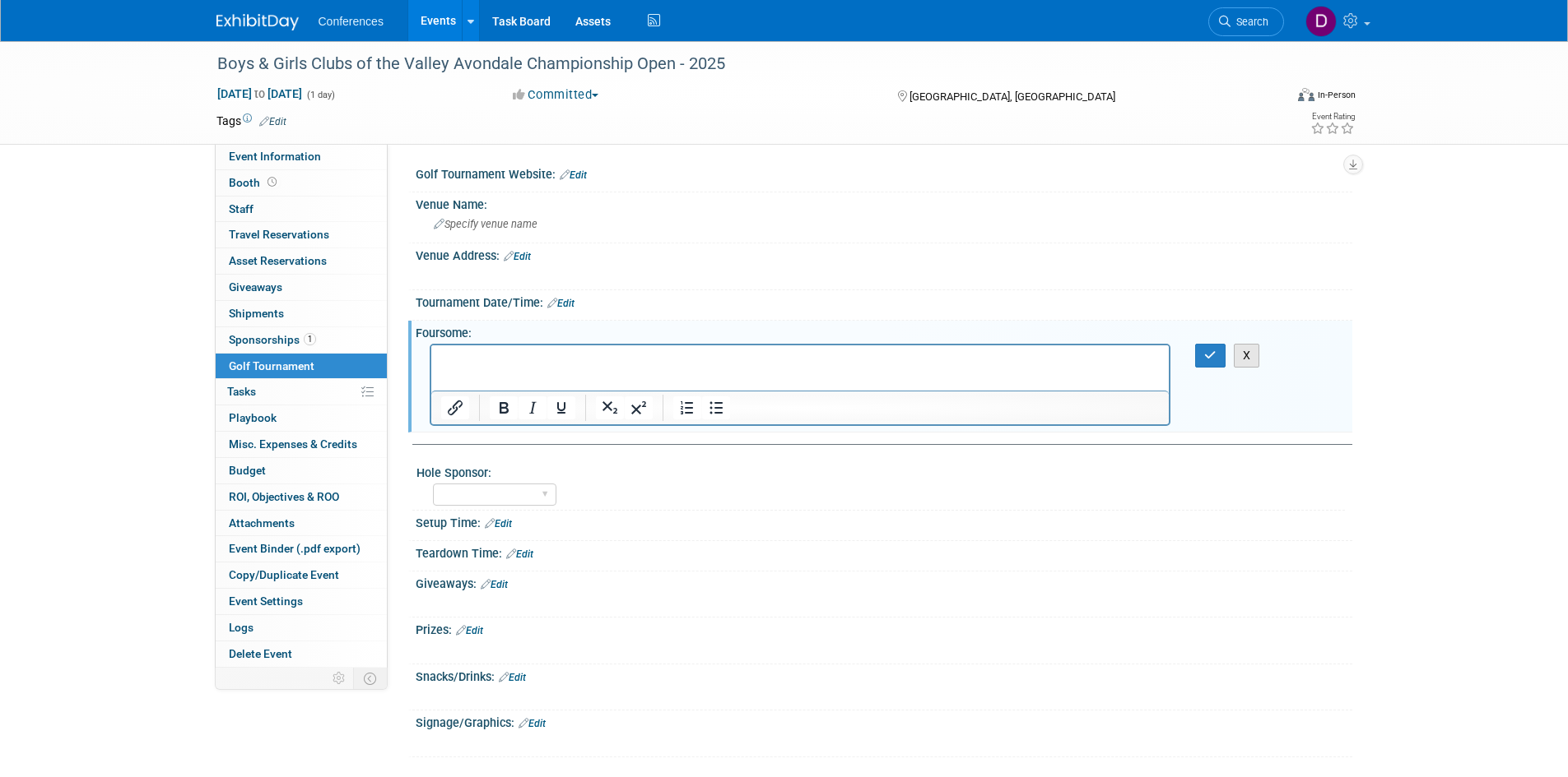
click at [1249, 355] on button "X" at bounding box center [1247, 356] width 27 height 24
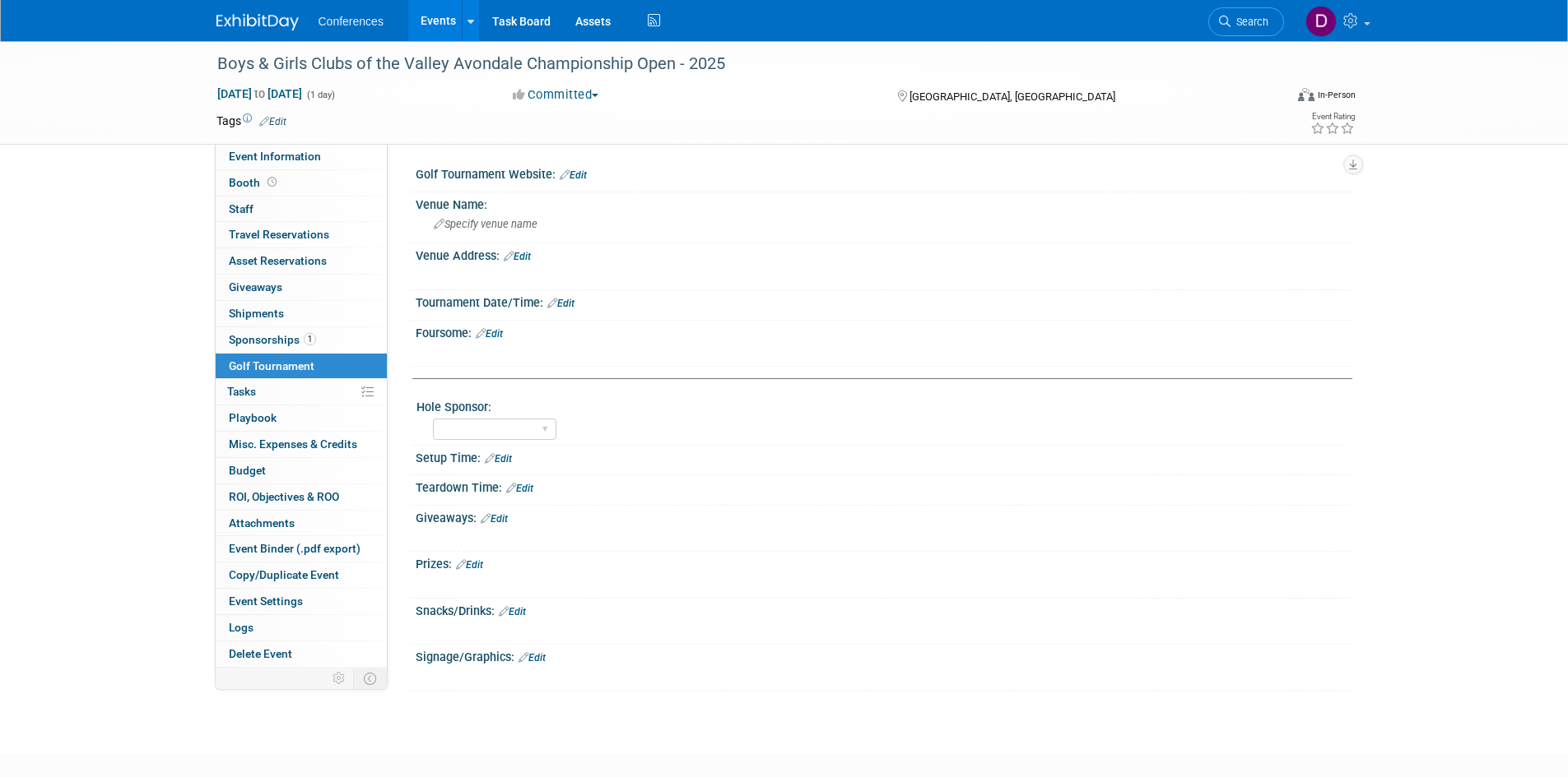
click at [258, 21] on img at bounding box center [257, 22] width 82 height 17
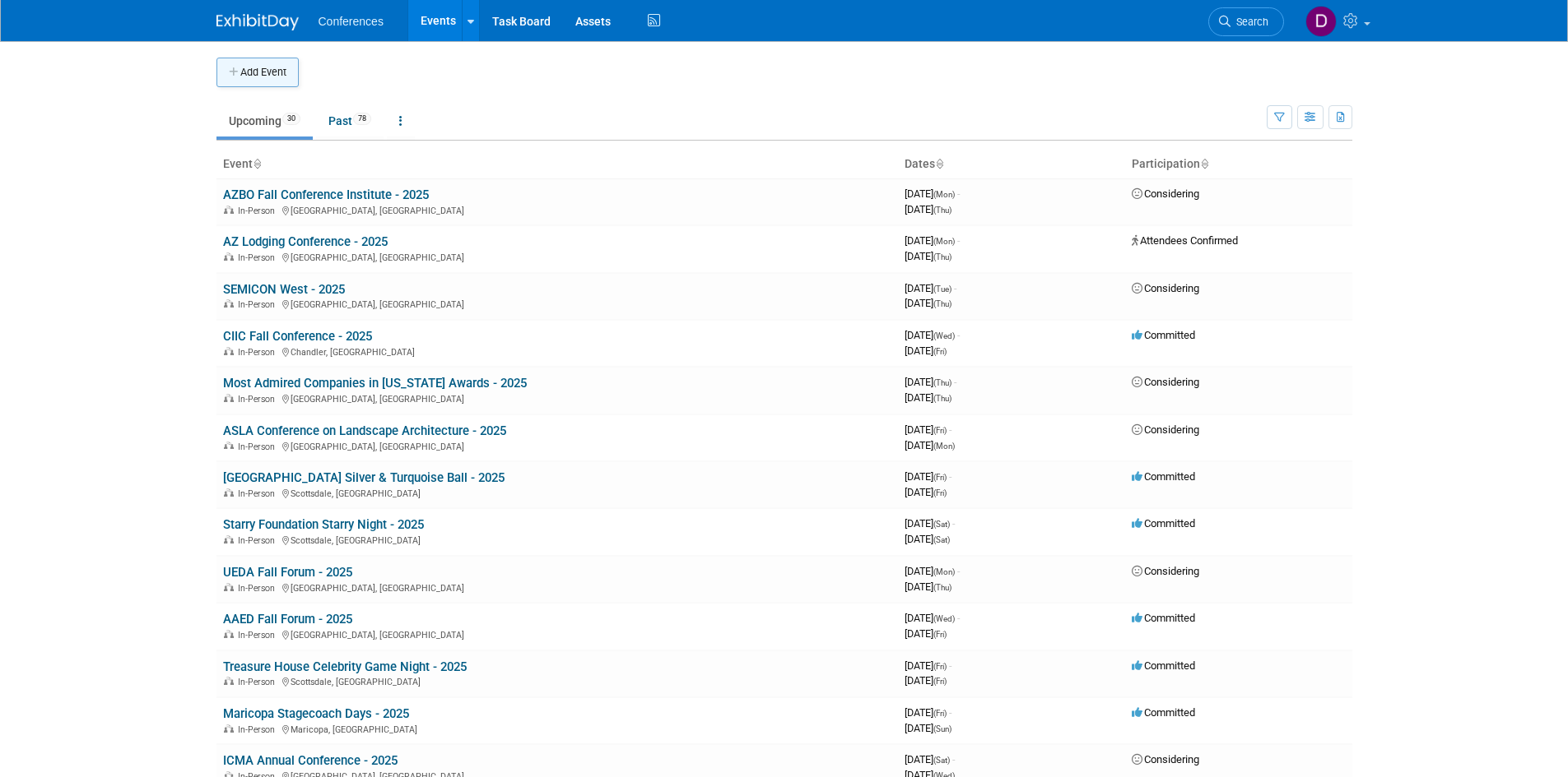
click at [272, 65] on button "Add Event" at bounding box center [257, 72] width 82 height 30
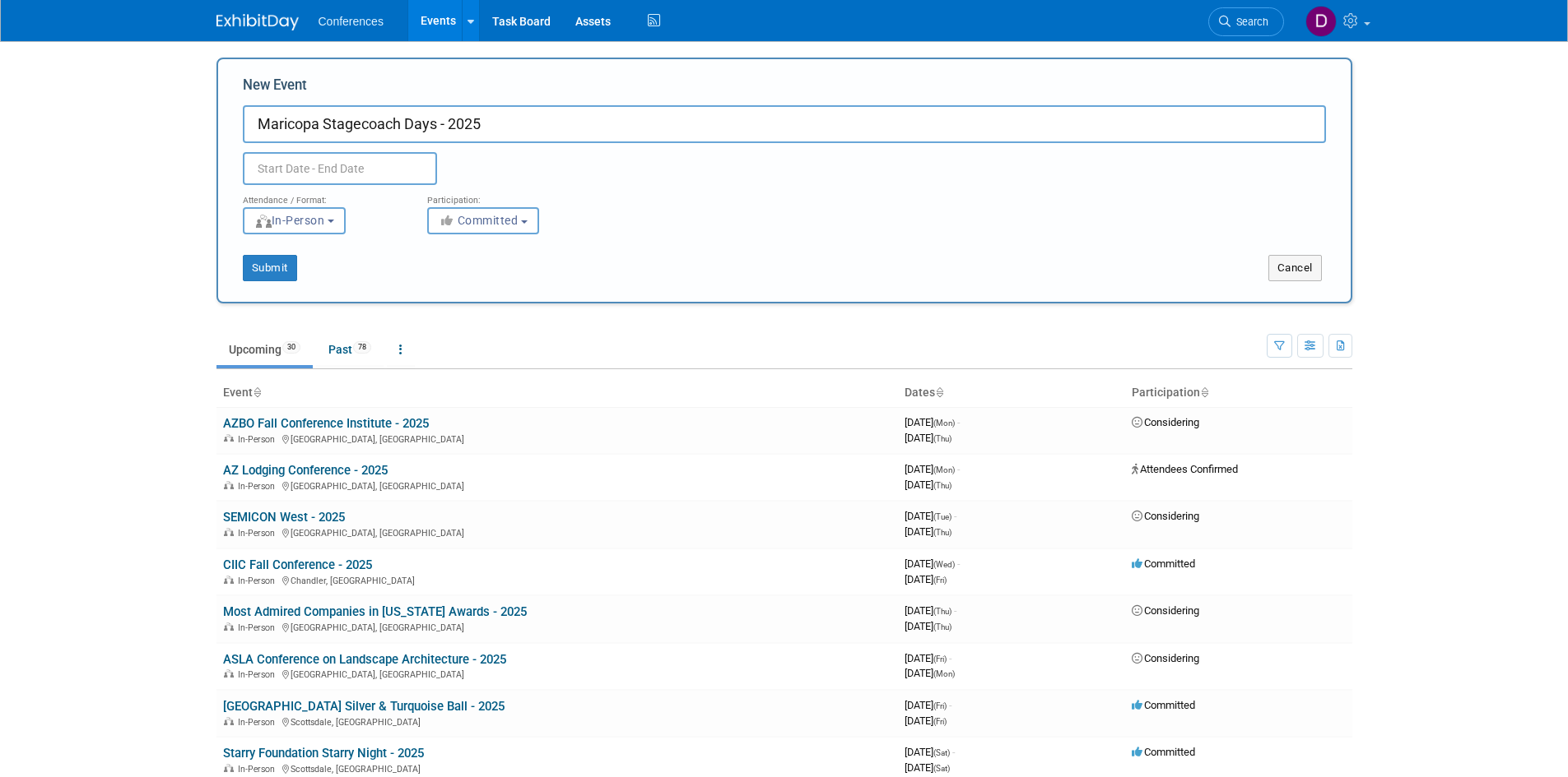
type input "Maricopa Stagecoach Days - 2025"
click at [341, 166] on input "text" at bounding box center [340, 169] width 195 height 33
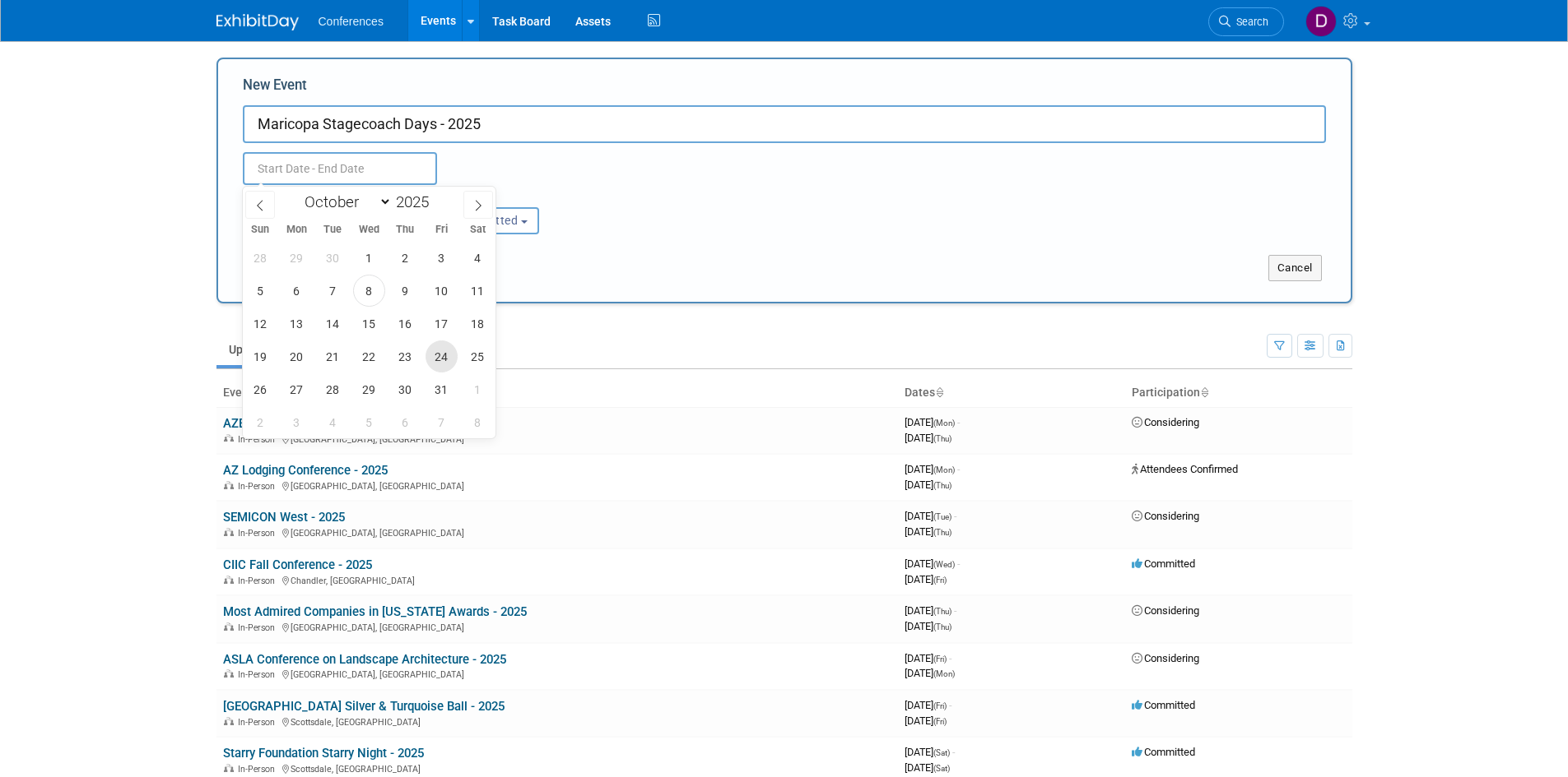
click at [440, 358] on span "24" at bounding box center [441, 357] width 32 height 32
click at [259, 392] on span "26" at bounding box center [260, 389] width 32 height 32
type input "Oct 24, 2025 to Oct 26, 2025"
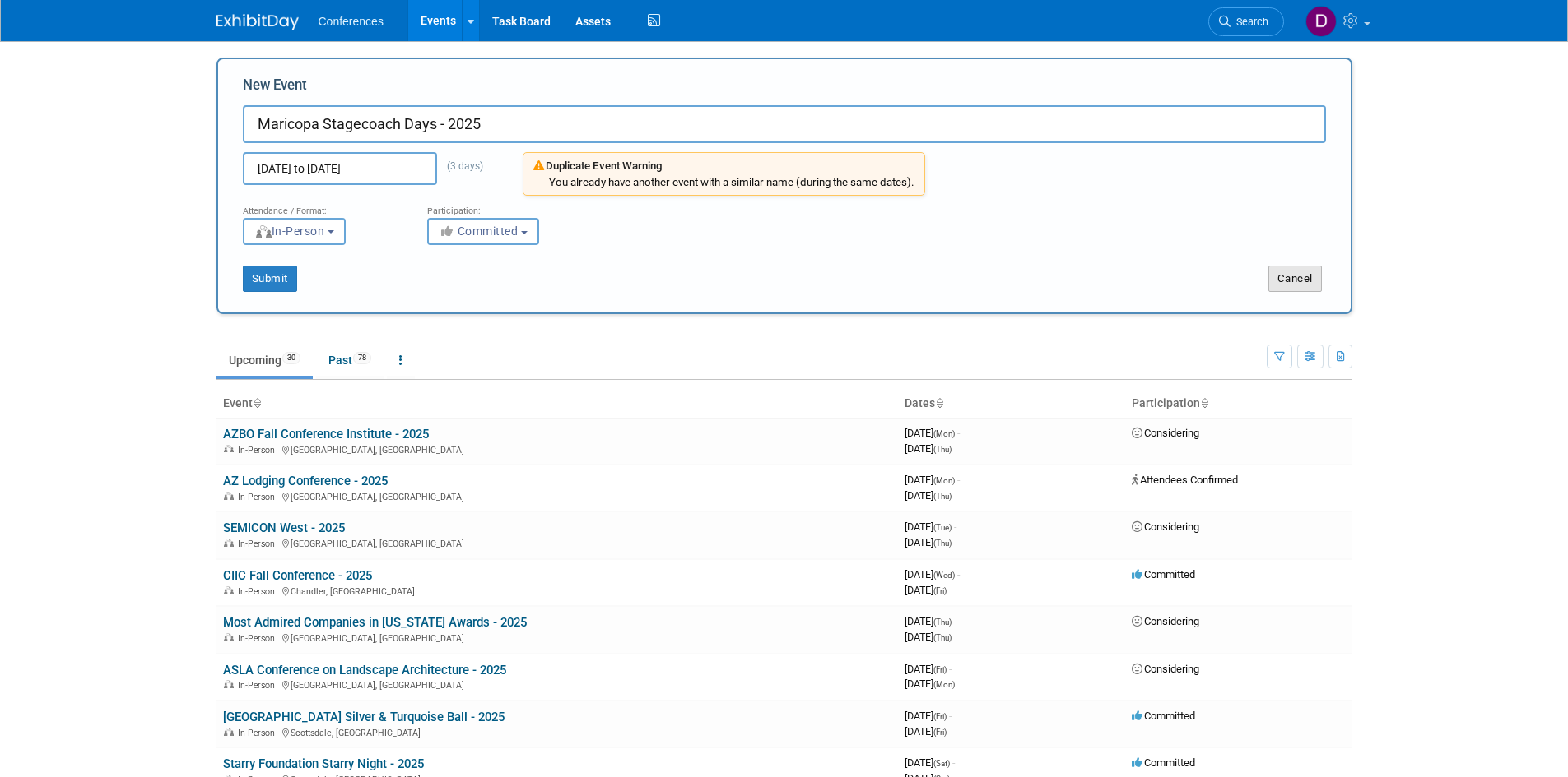
click at [1283, 283] on button "Cancel" at bounding box center [1294, 279] width 53 height 27
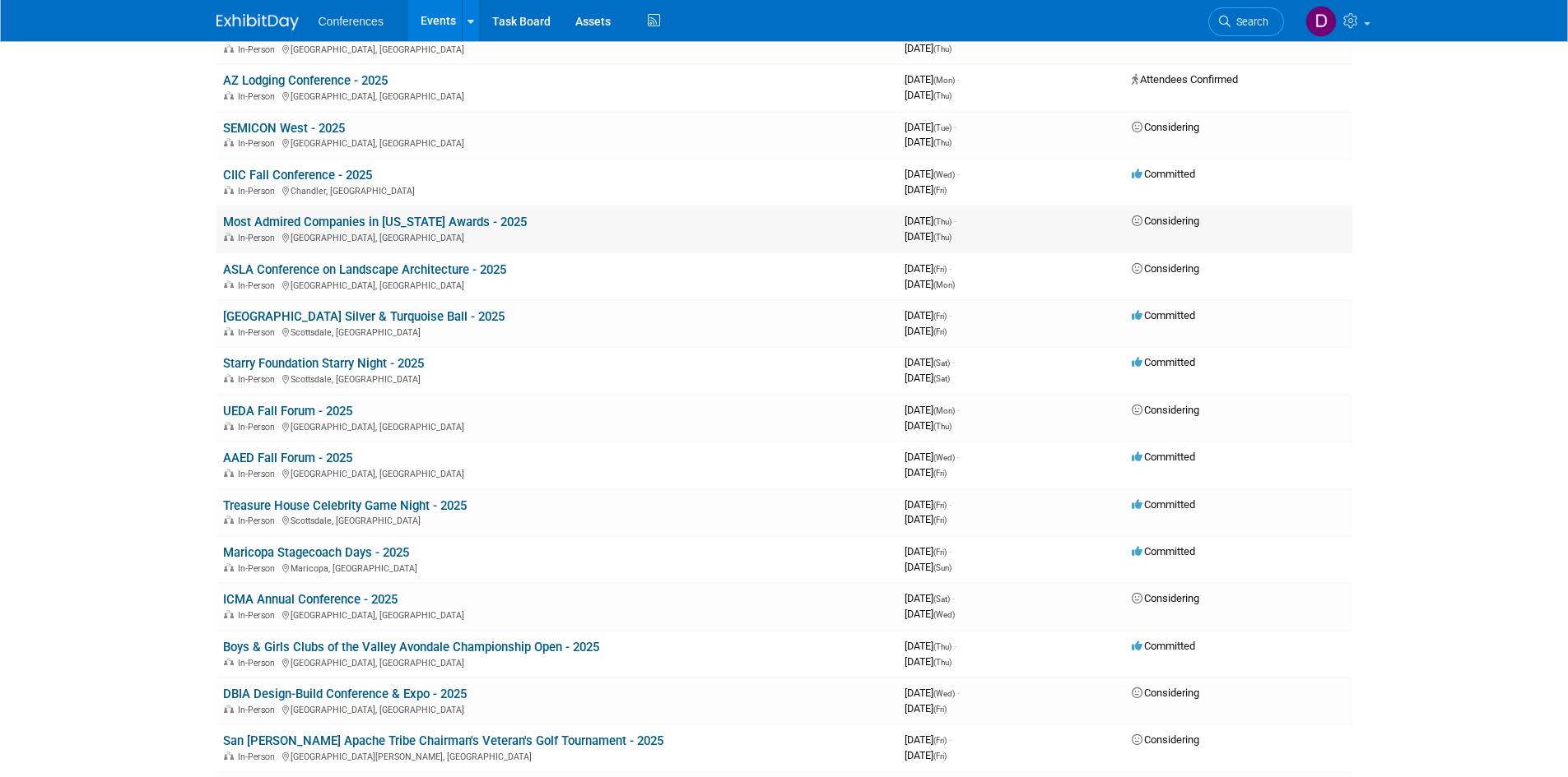
scroll to position [247, 0]
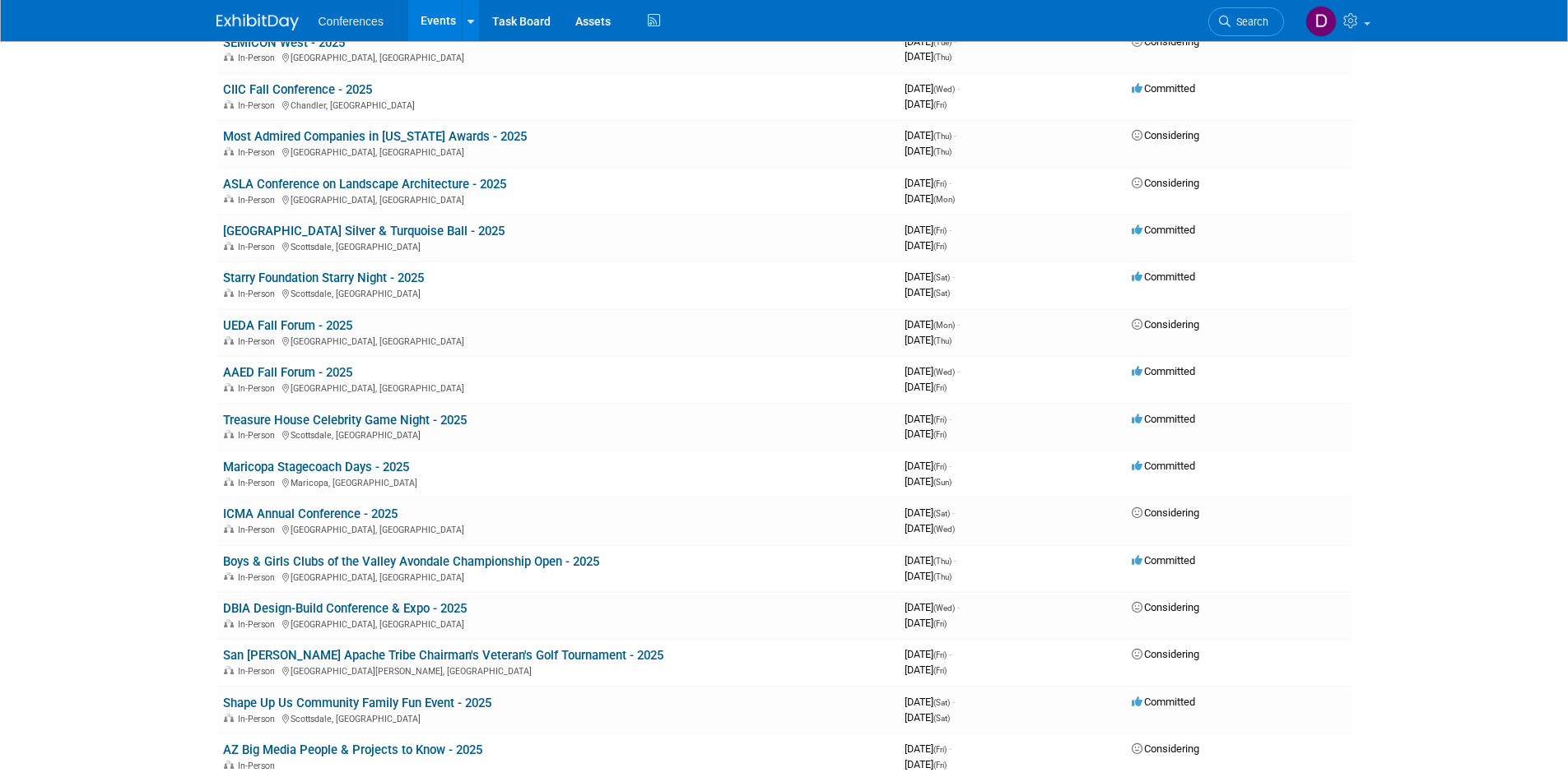
click at [323, 467] on link "Maricopa Stagecoach Days - 2025" at bounding box center [316, 467] width 186 height 15
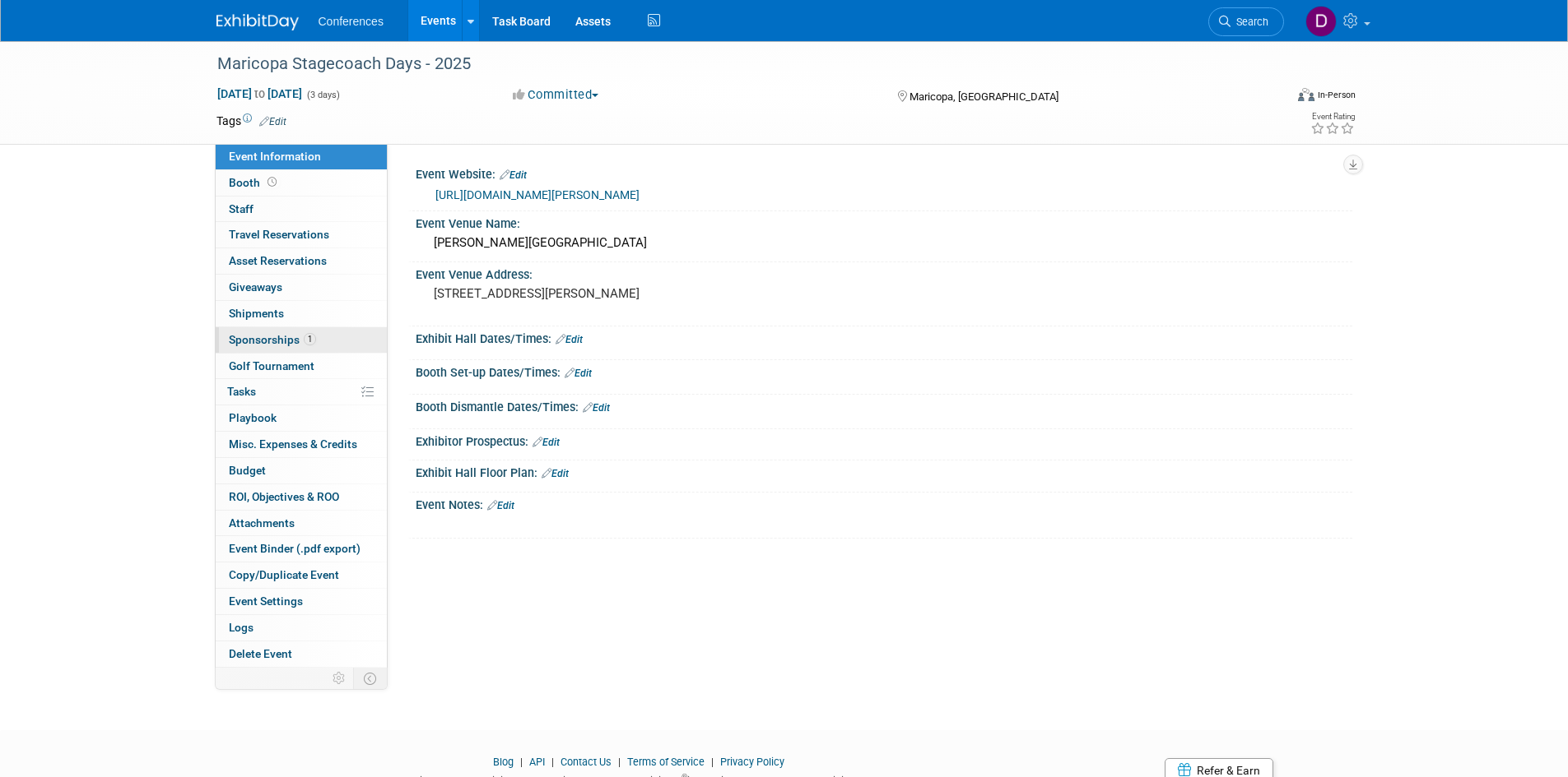
click at [249, 336] on span "Sponsorships 1" at bounding box center [272, 340] width 87 height 13
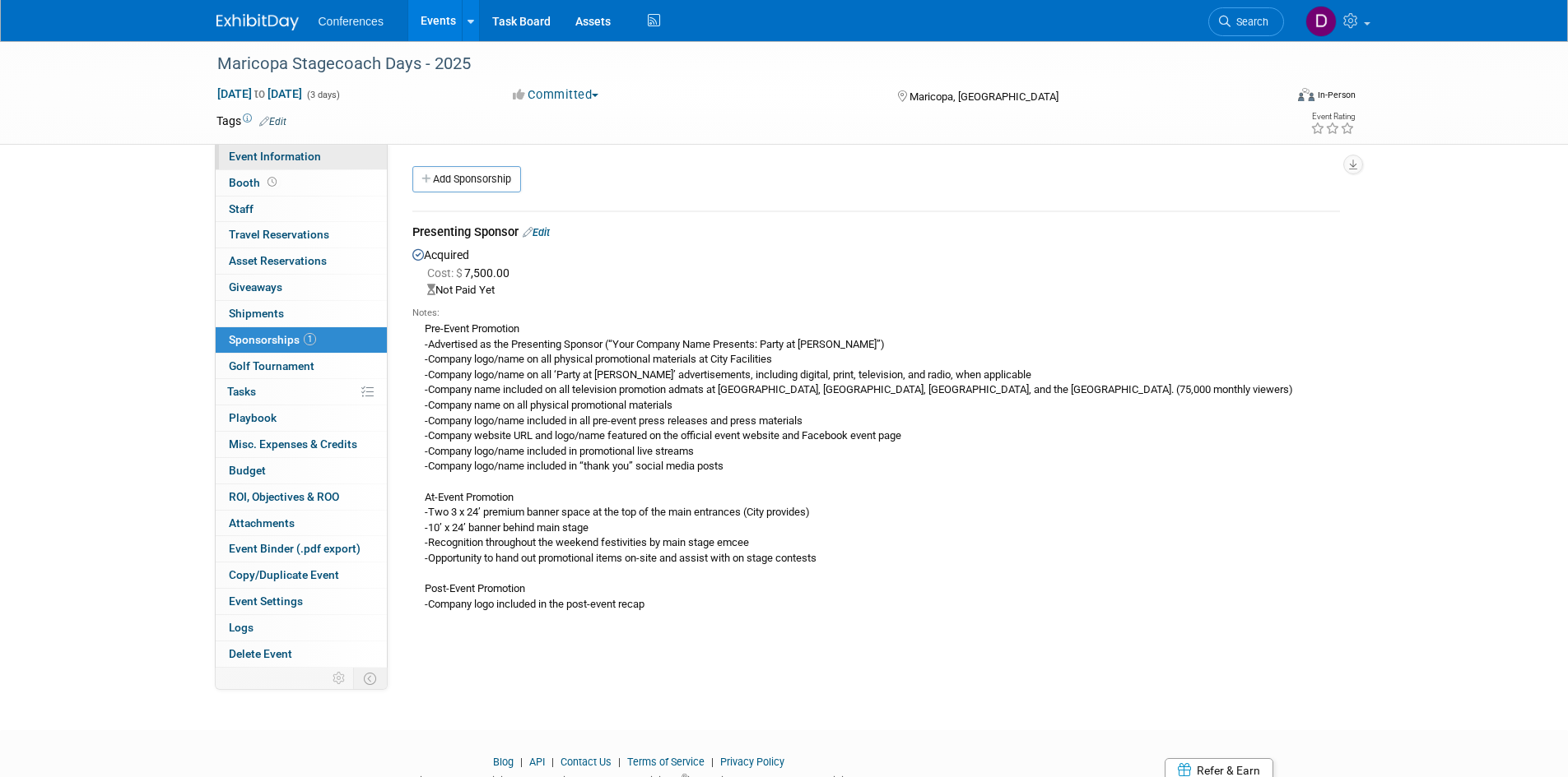
click at [250, 150] on span "Event Information" at bounding box center [274, 156] width 92 height 13
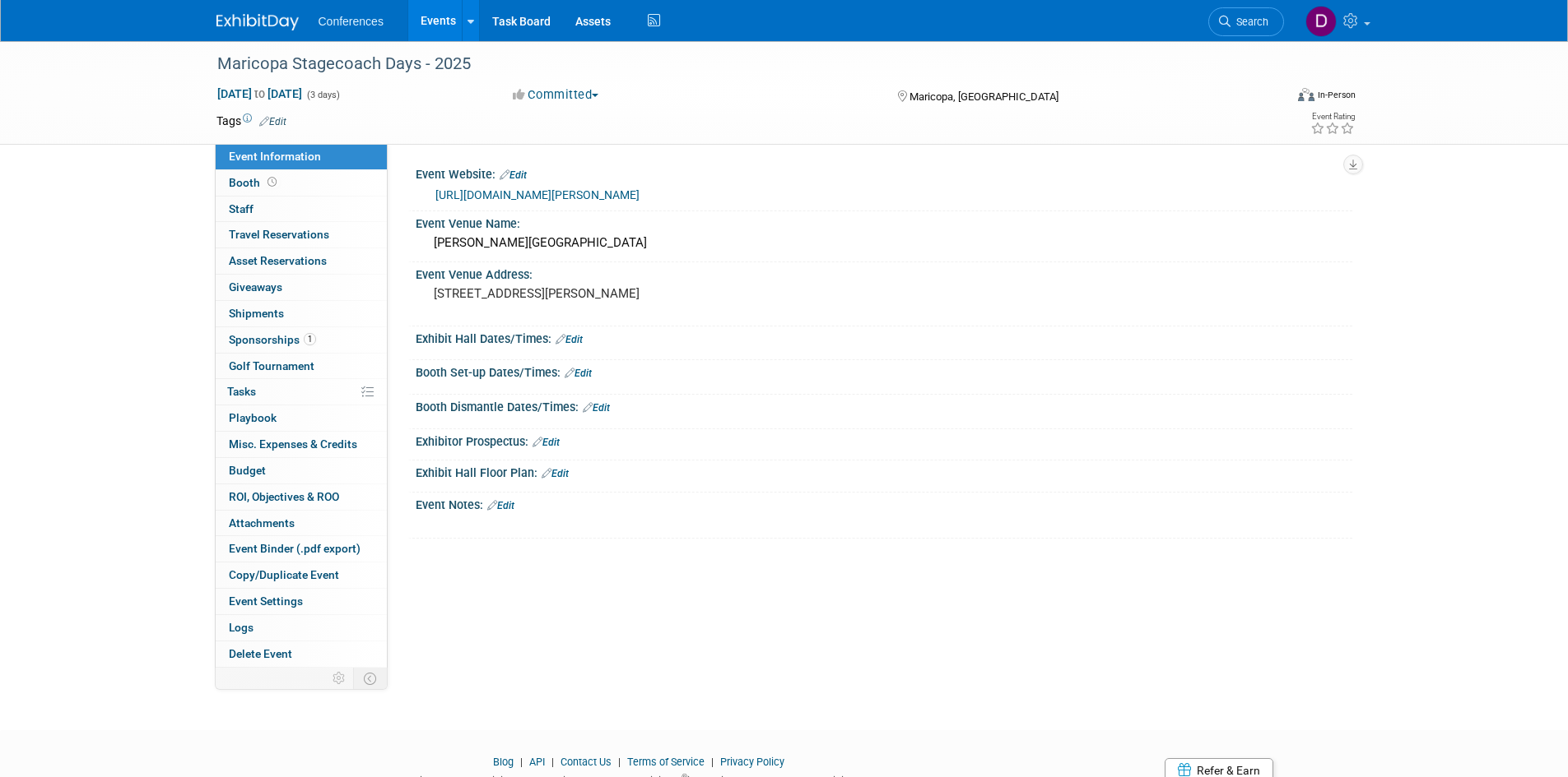
click at [246, 20] on img at bounding box center [257, 22] width 82 height 17
